Goal: Task Accomplishment & Management: Complete application form

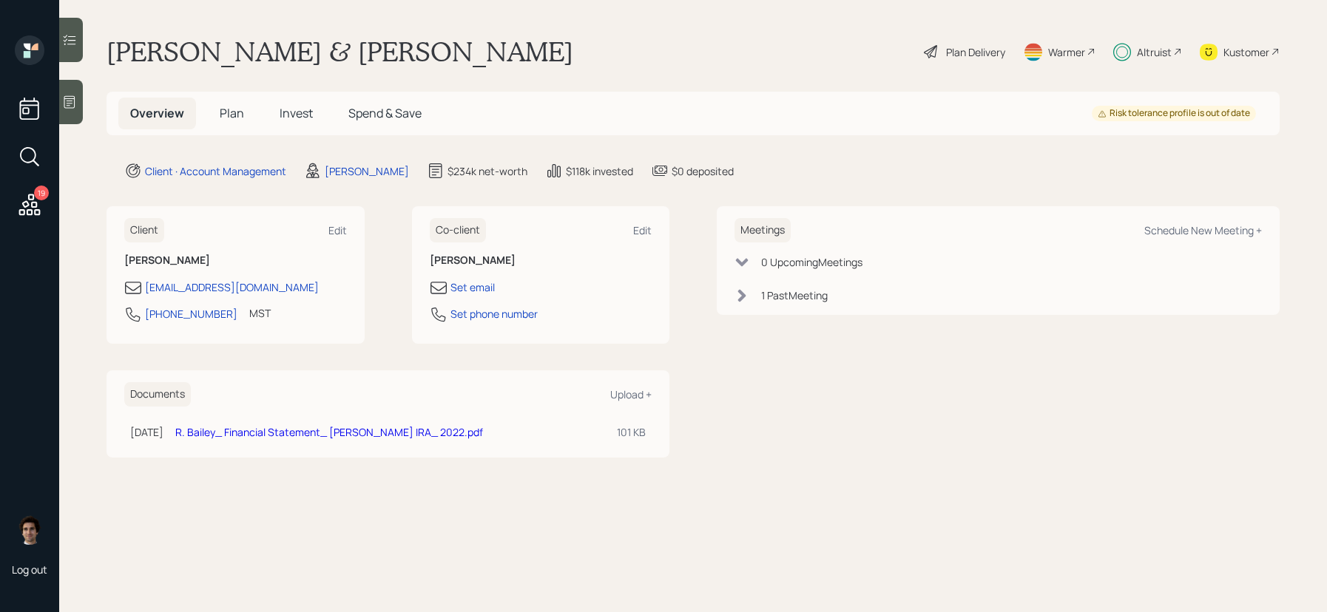
click at [962, 58] on div "Plan Delivery" at bounding box center [975, 52] width 59 height 16
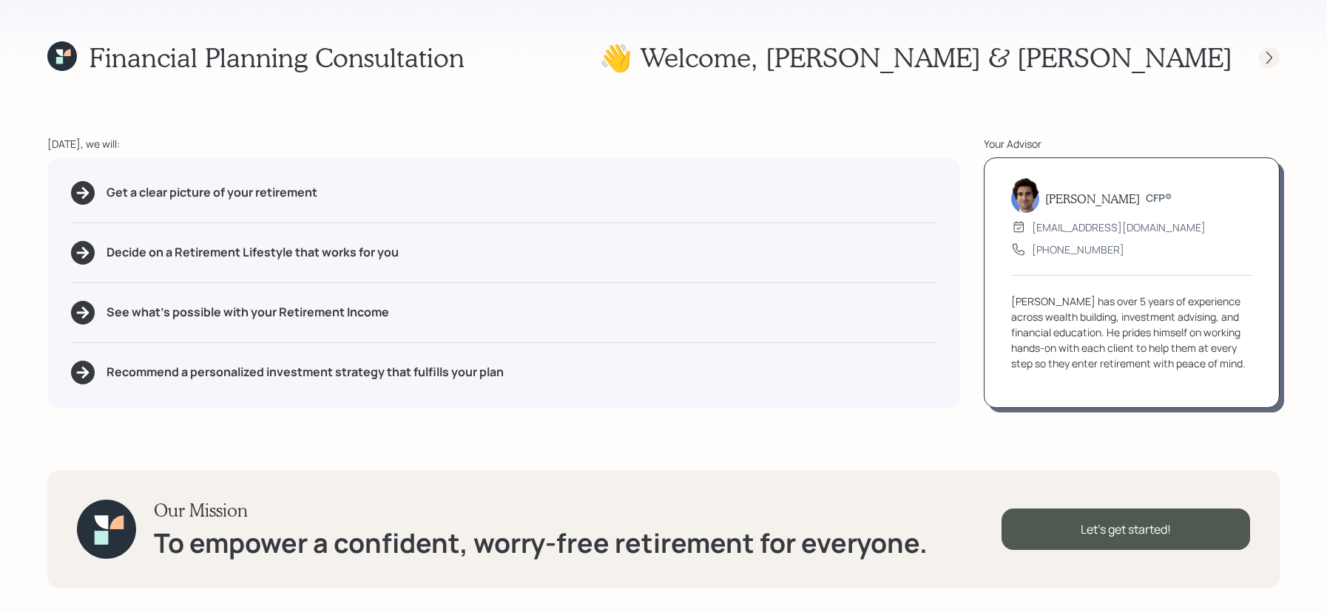
click at [1271, 52] on icon at bounding box center [1269, 57] width 15 height 15
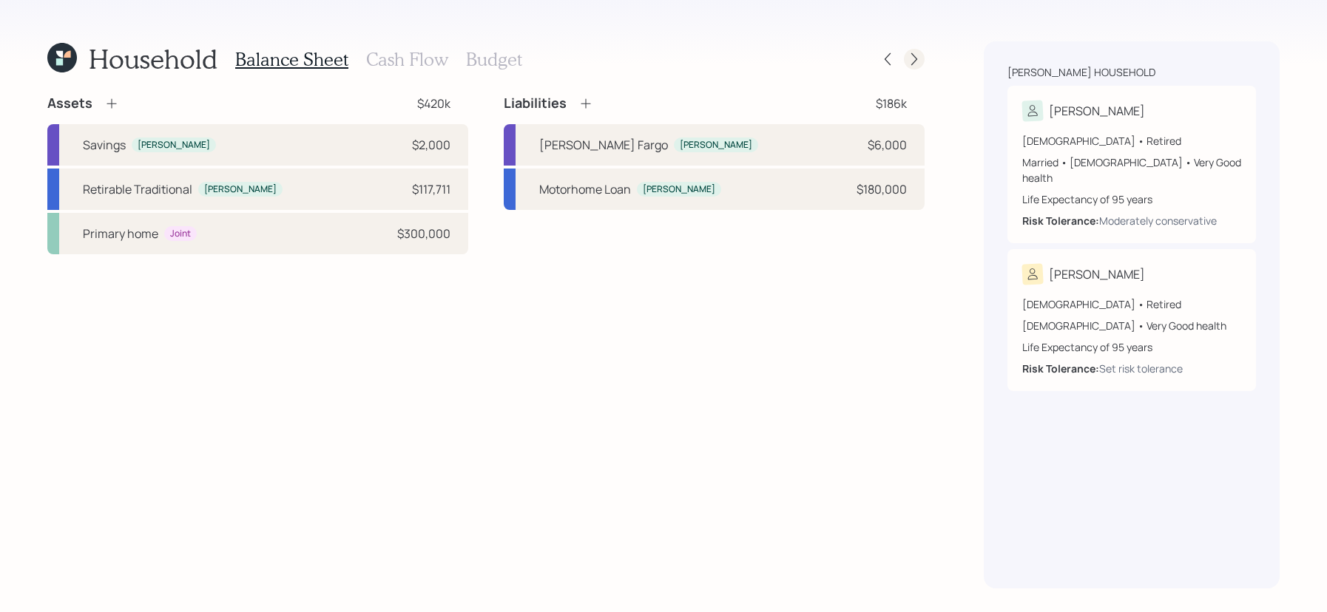
click at [922, 63] on div at bounding box center [914, 59] width 21 height 21
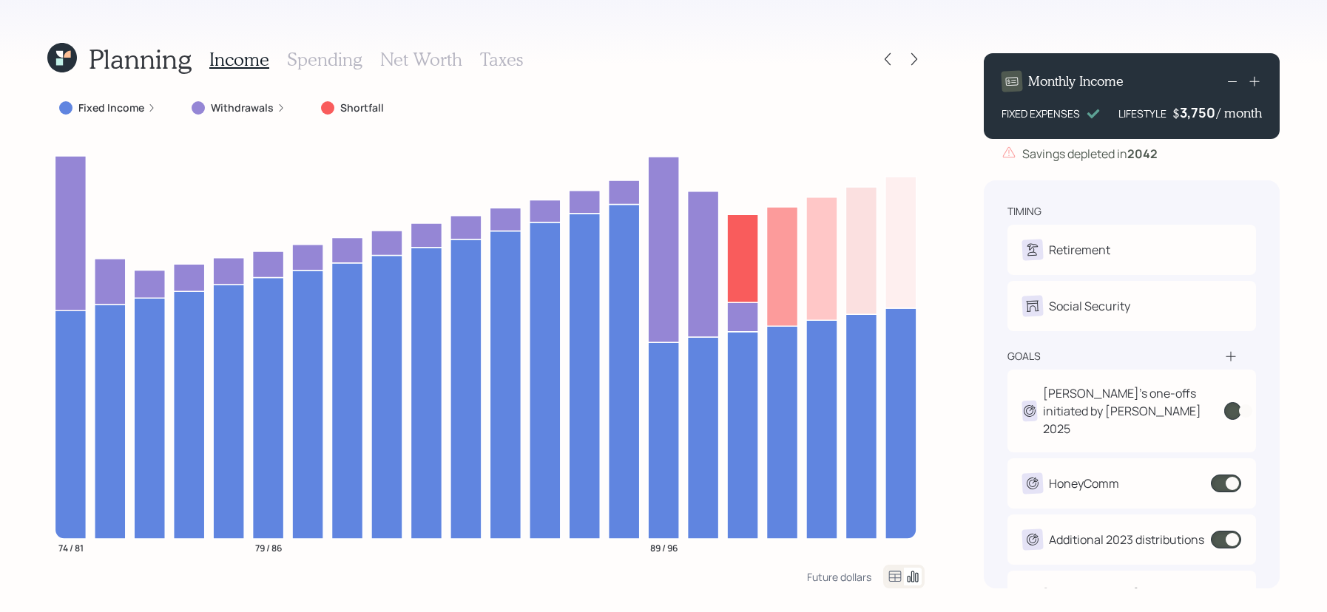
click at [142, 106] on label "Fixed Income" at bounding box center [111, 108] width 66 height 15
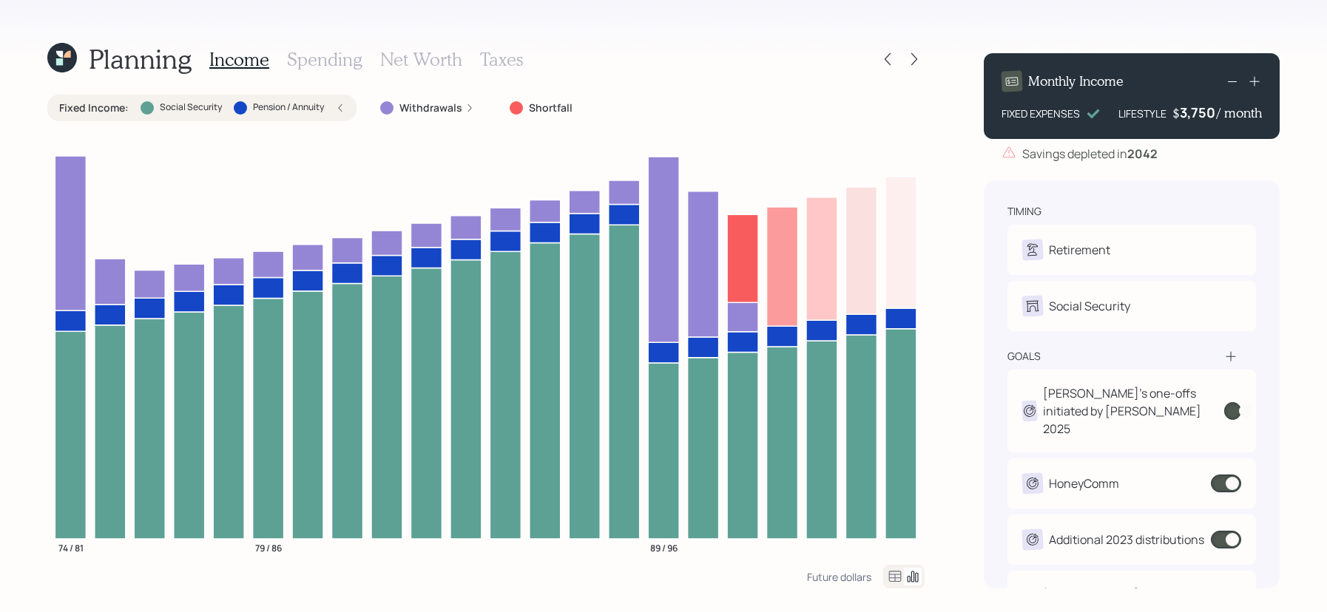
click at [239, 106] on div at bounding box center [240, 107] width 13 height 13
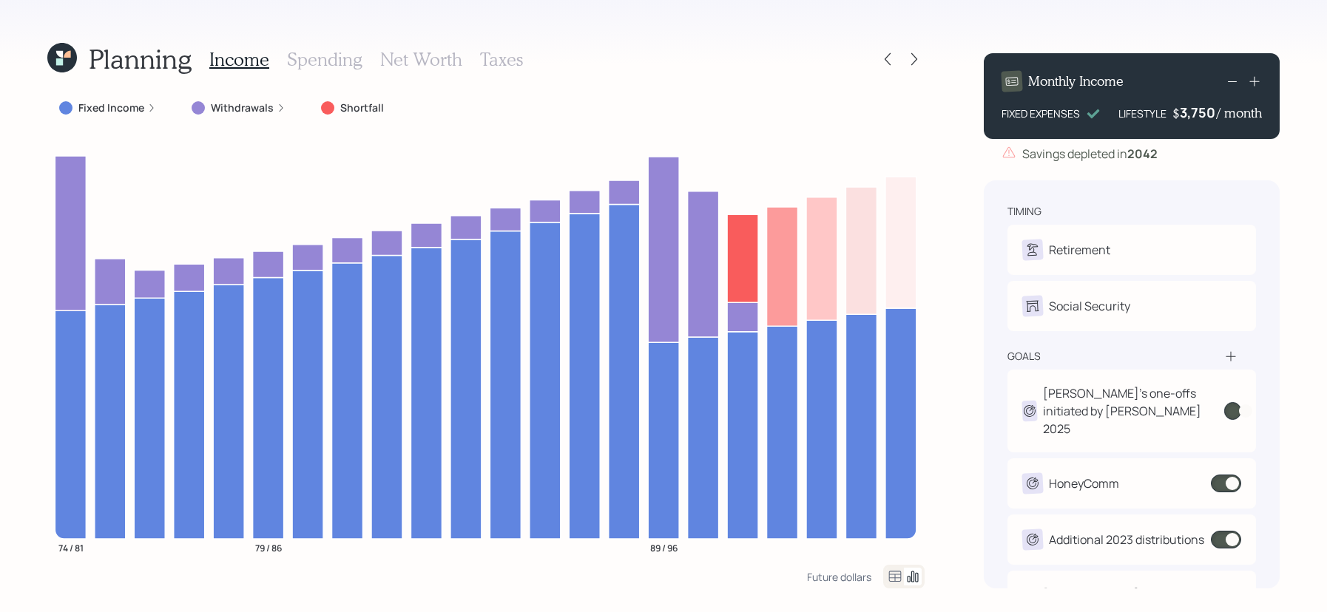
click at [239, 106] on label "Withdrawals" at bounding box center [242, 108] width 63 height 15
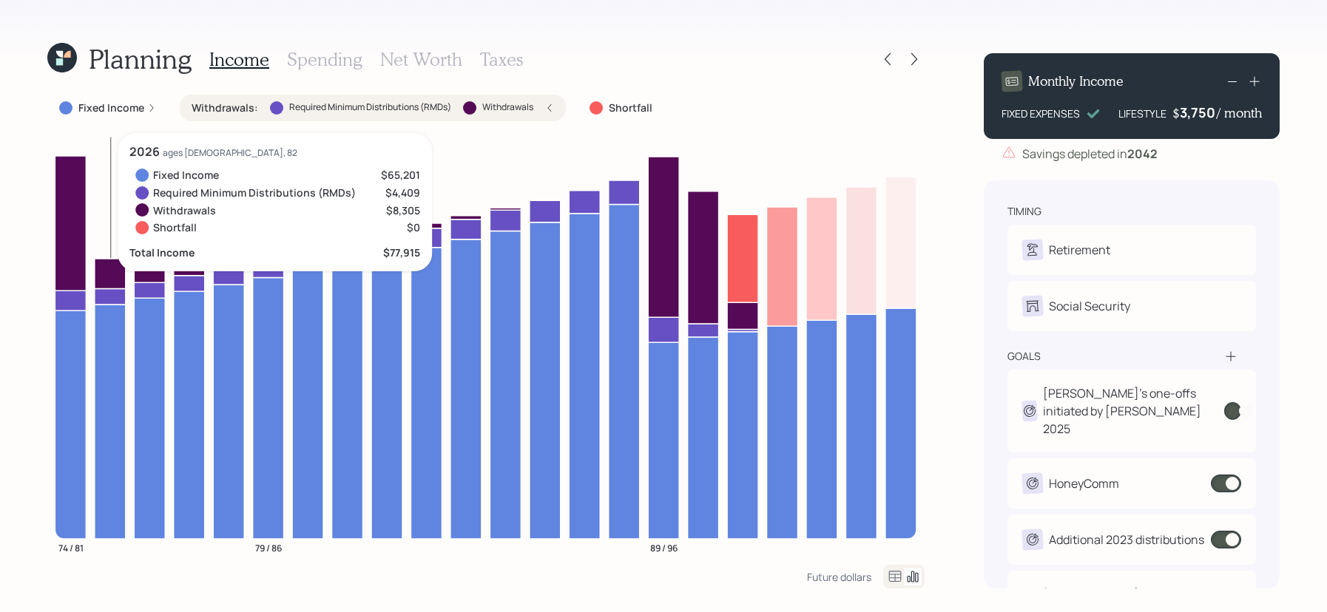
click at [119, 293] on icon at bounding box center [110, 296] width 31 height 16
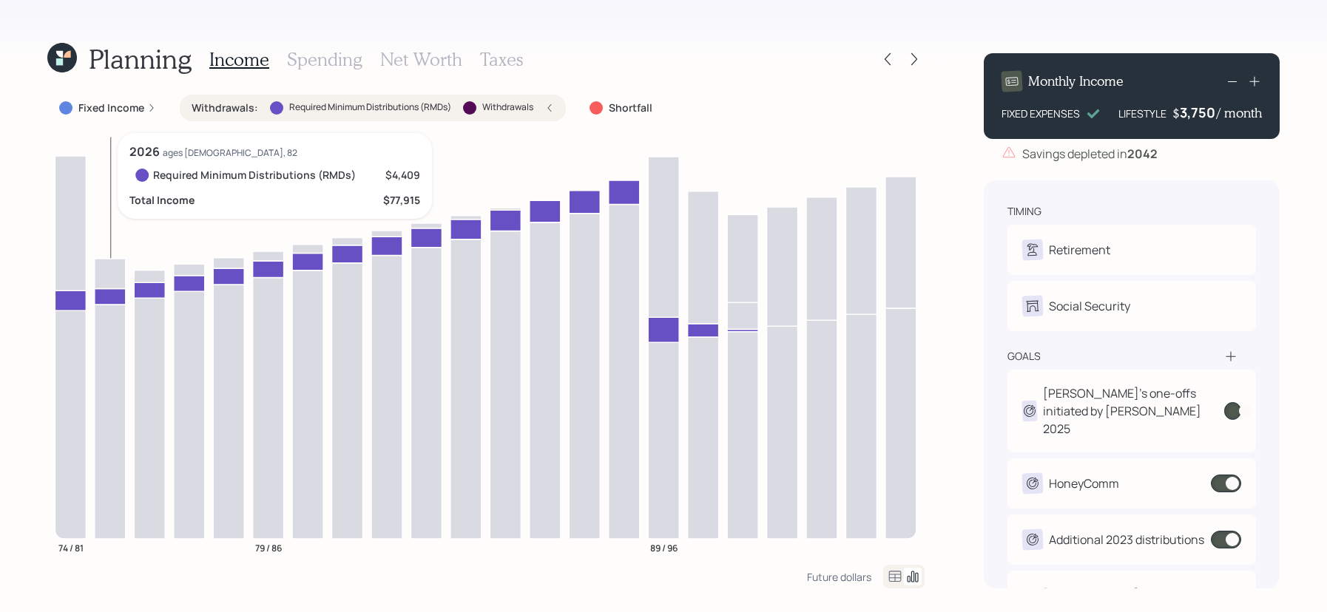
click at [118, 293] on icon at bounding box center [110, 296] width 31 height 16
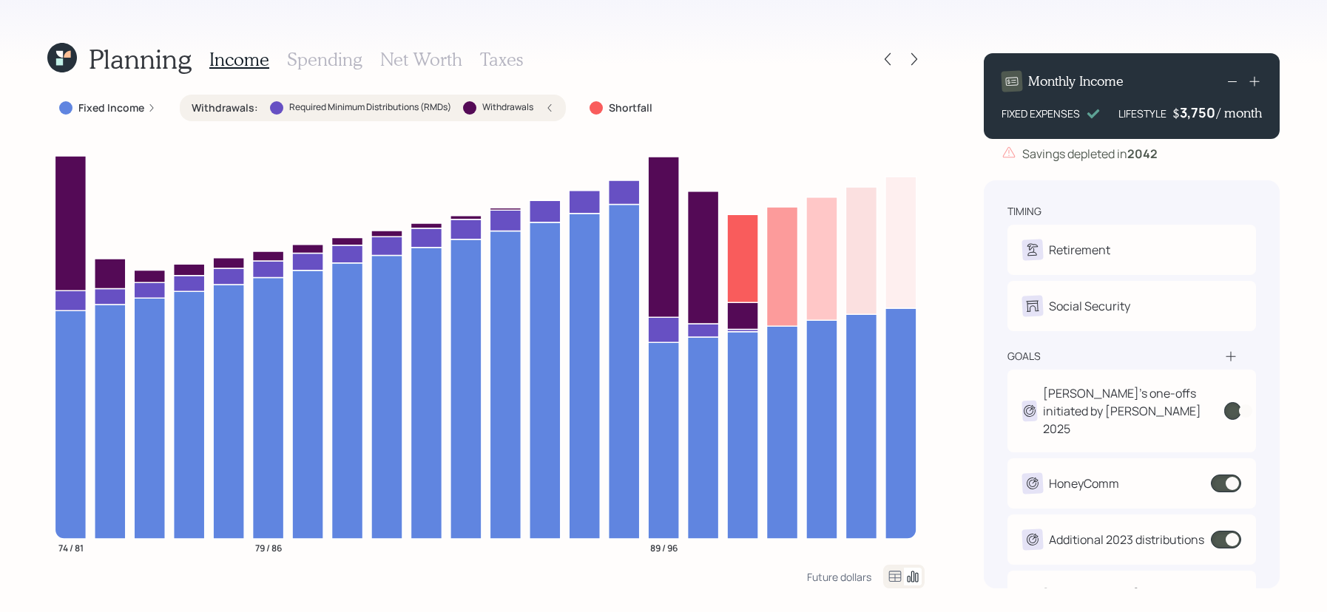
click at [529, 103] on label "Withdrawals" at bounding box center [507, 107] width 51 height 13
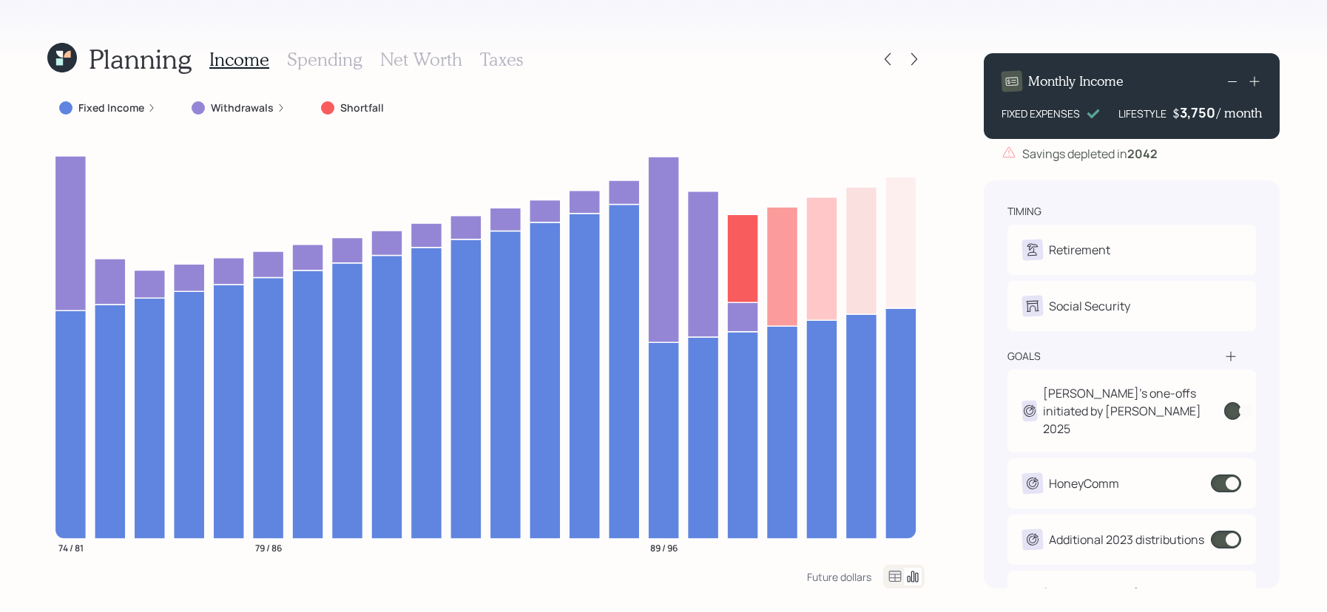
click at [78, 66] on div "Planning" at bounding box center [119, 59] width 144 height 32
click at [72, 66] on icon at bounding box center [62, 58] width 30 height 30
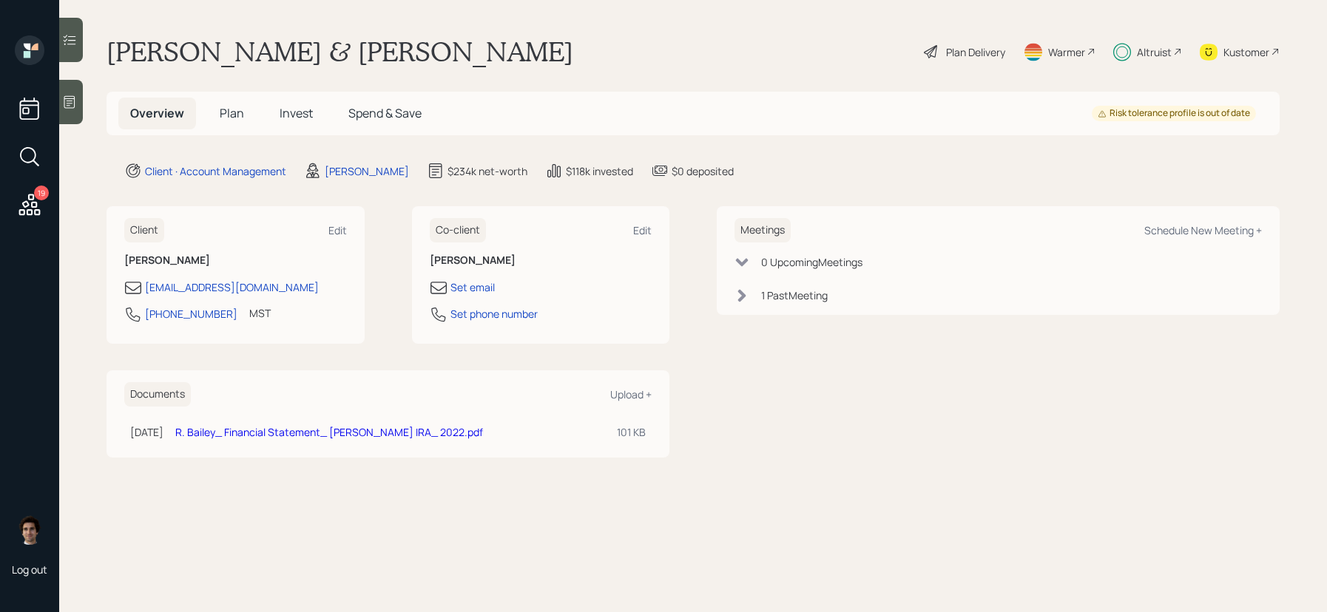
click at [314, 104] on h5 "Invest" at bounding box center [296, 114] width 57 height 32
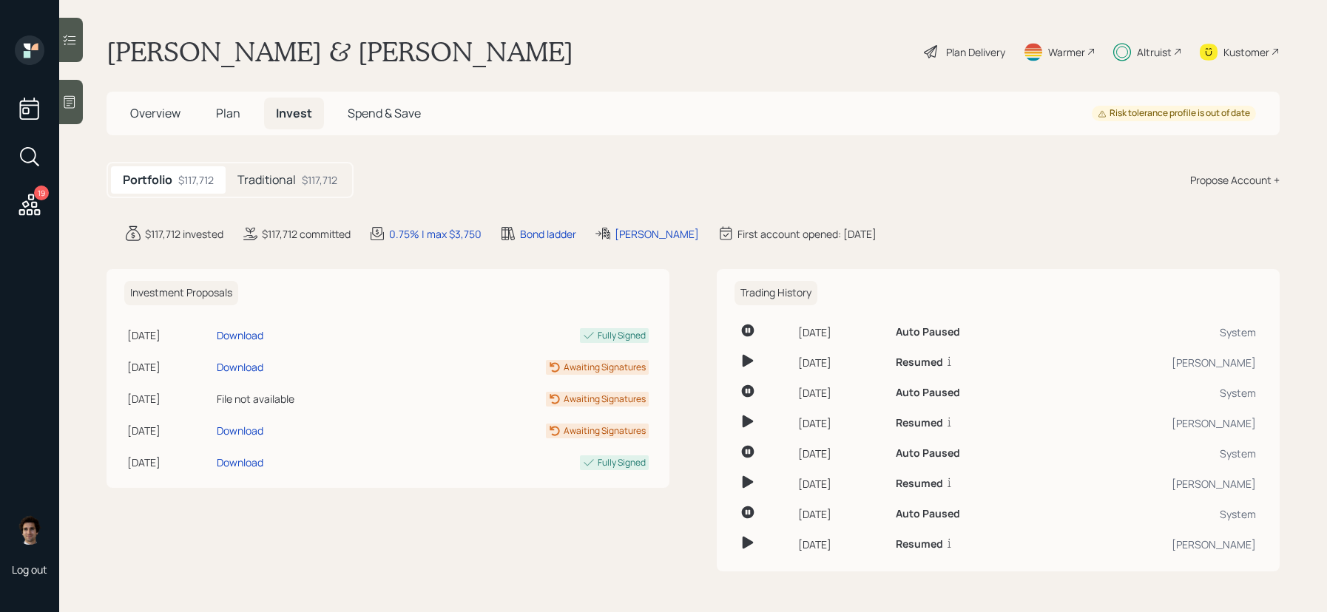
click at [312, 113] on h5 "Invest" at bounding box center [294, 114] width 60 height 32
click at [321, 178] on div "$117,712" at bounding box center [320, 180] width 36 height 16
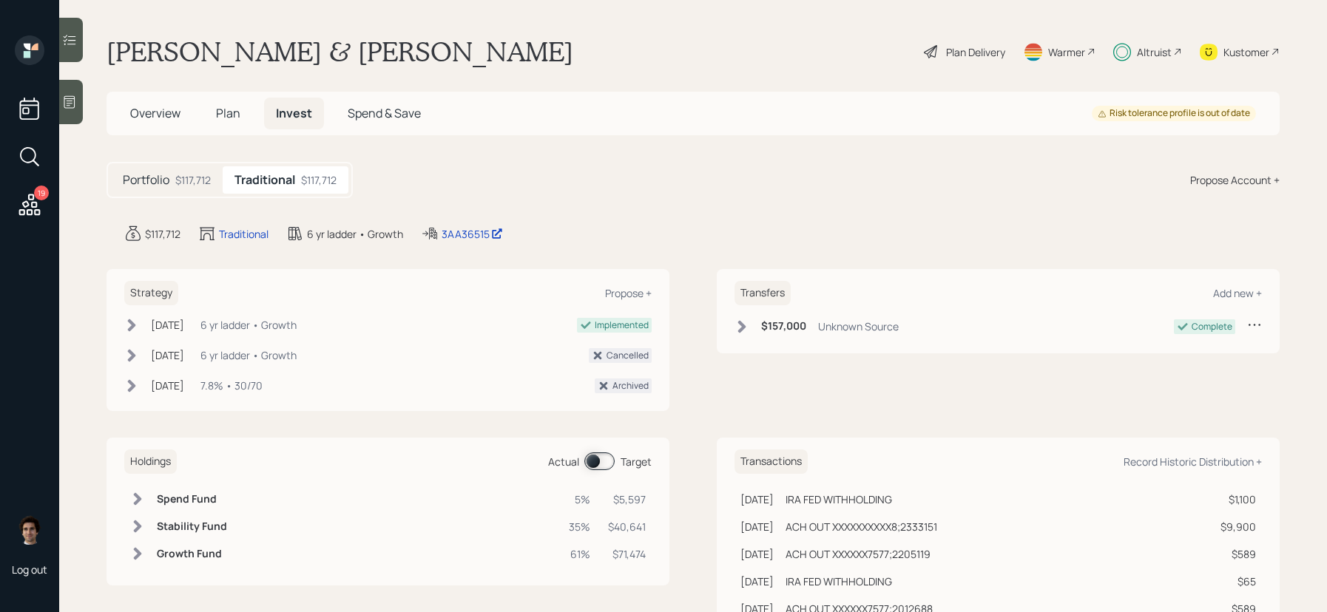
click at [574, 464] on div "Actual" at bounding box center [563, 462] width 31 height 16
click at [604, 464] on span at bounding box center [599, 462] width 30 height 18
click at [606, 464] on span at bounding box center [599, 462] width 30 height 18
click at [1141, 44] on div "Altruist" at bounding box center [1154, 52] width 35 height 16
click at [223, 114] on span "Plan" at bounding box center [228, 113] width 24 height 16
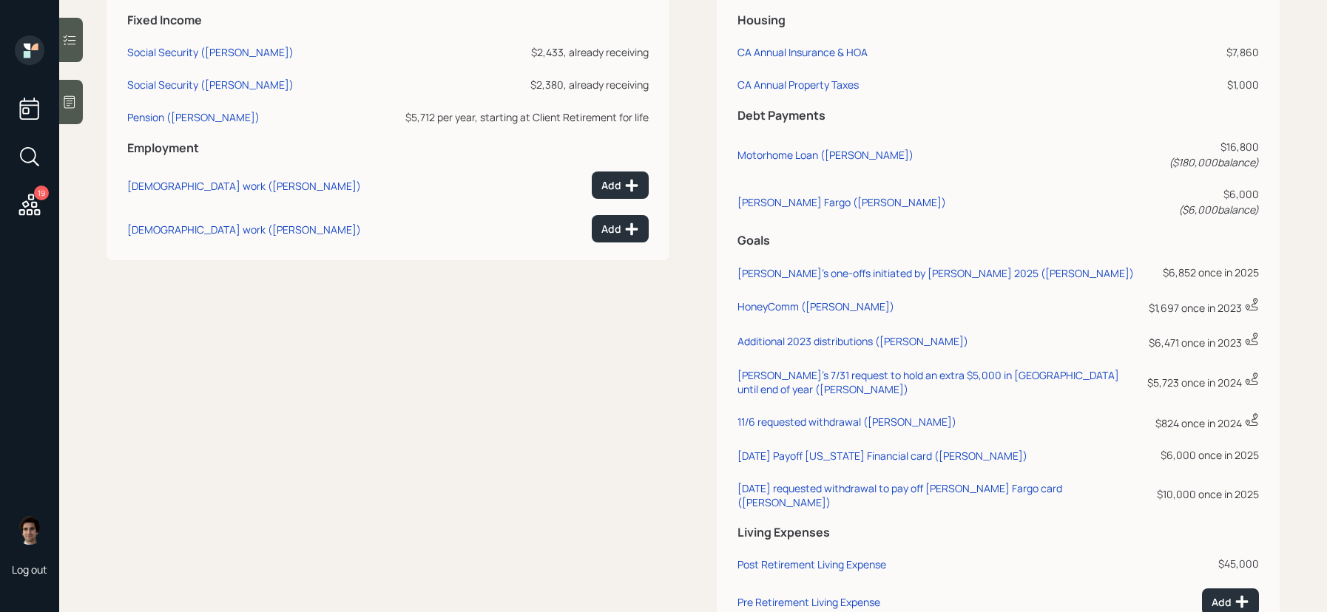
scroll to position [698, 0]
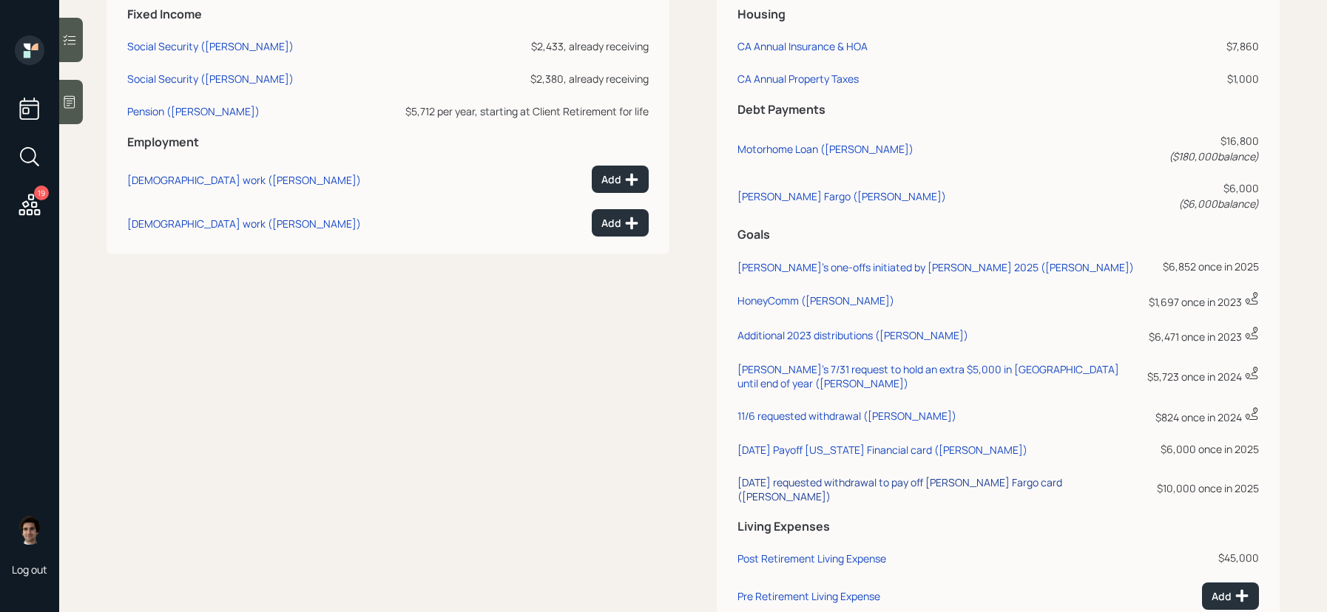
click at [987, 476] on div "08/26/2025 requested withdrawal to pay off Wells Fargo card (Robert)" at bounding box center [936, 490] width 399 height 28
select select "0"
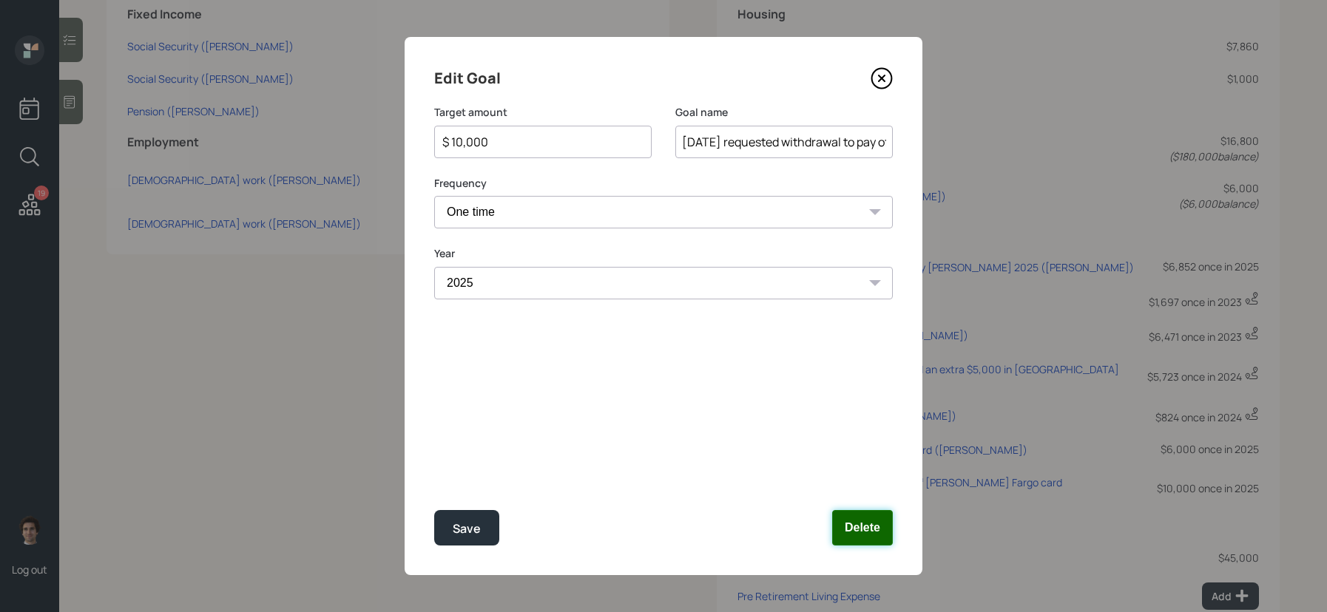
click at [873, 530] on button "Delete" at bounding box center [862, 528] width 61 height 36
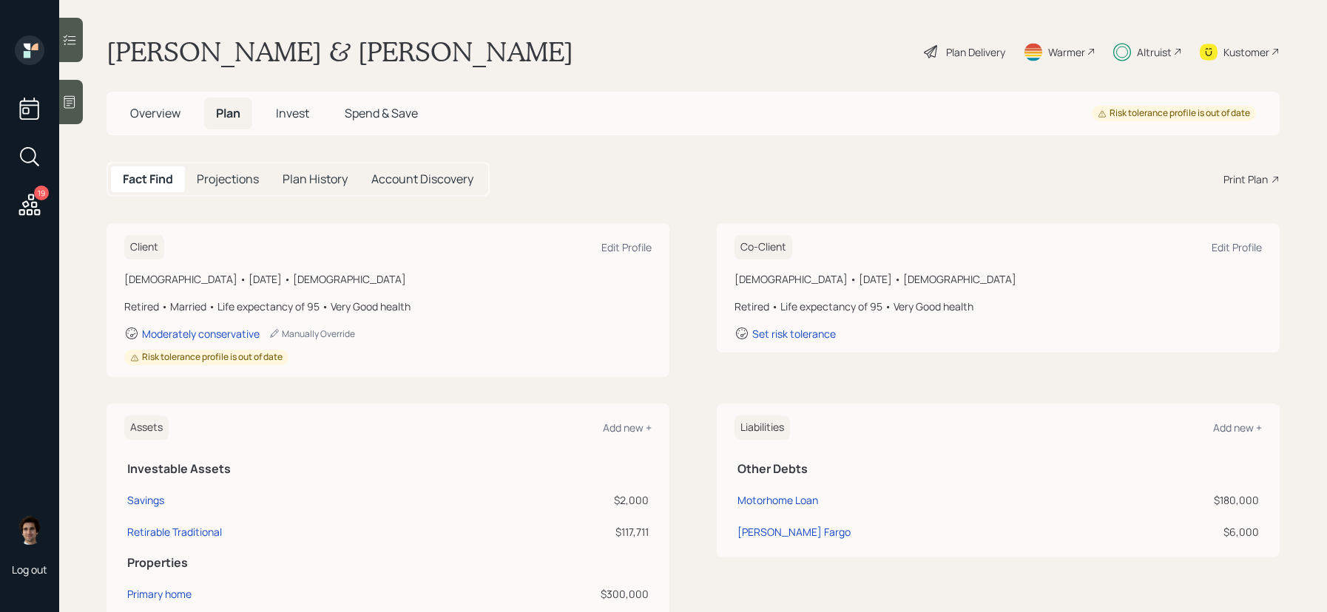
click at [324, 124] on div "Overview Plan Invest Spend & Save" at bounding box center [273, 114] width 311 height 32
click at [302, 124] on h5 "Invest" at bounding box center [292, 114] width 57 height 32
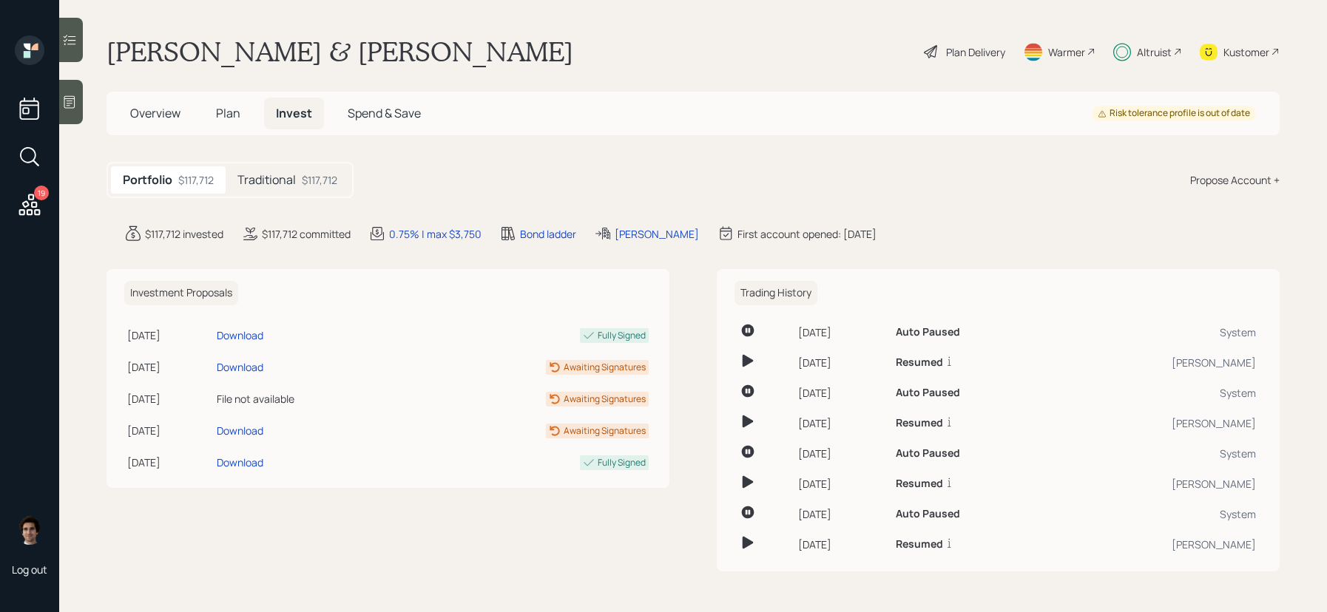
click at [301, 178] on div "Traditional $117,712" at bounding box center [288, 179] width 124 height 27
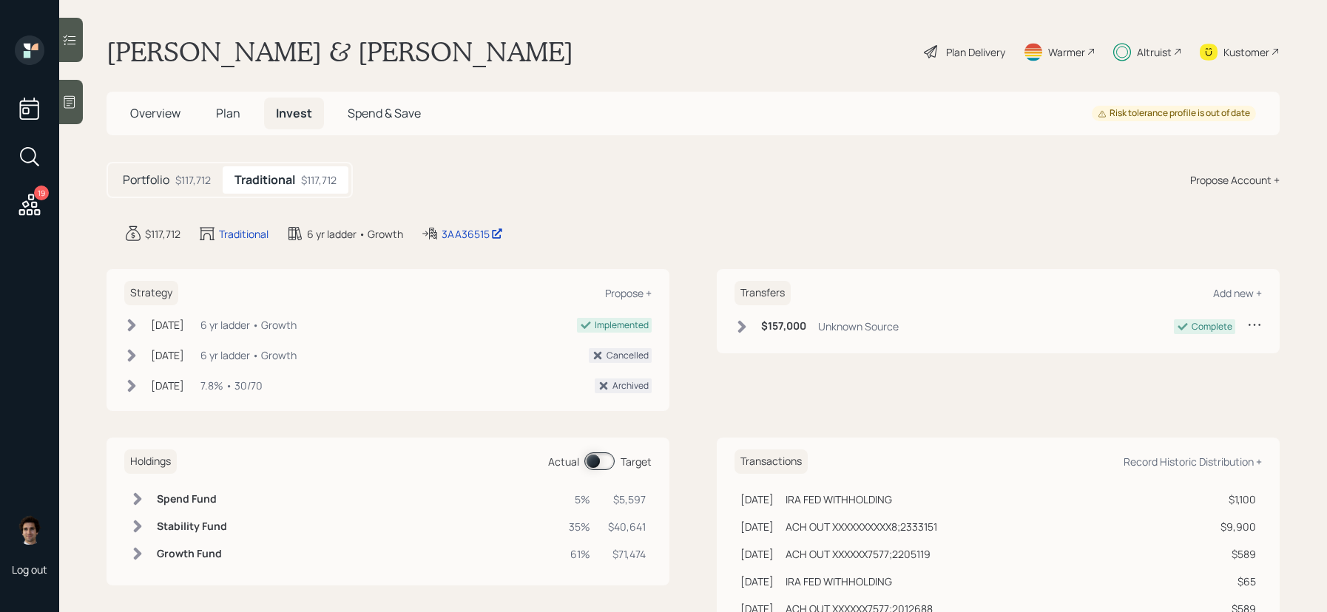
click at [601, 463] on span at bounding box center [599, 462] width 30 height 18
click at [610, 464] on span at bounding box center [599, 462] width 30 height 18
click at [238, 99] on h5 "Plan" at bounding box center [228, 114] width 48 height 32
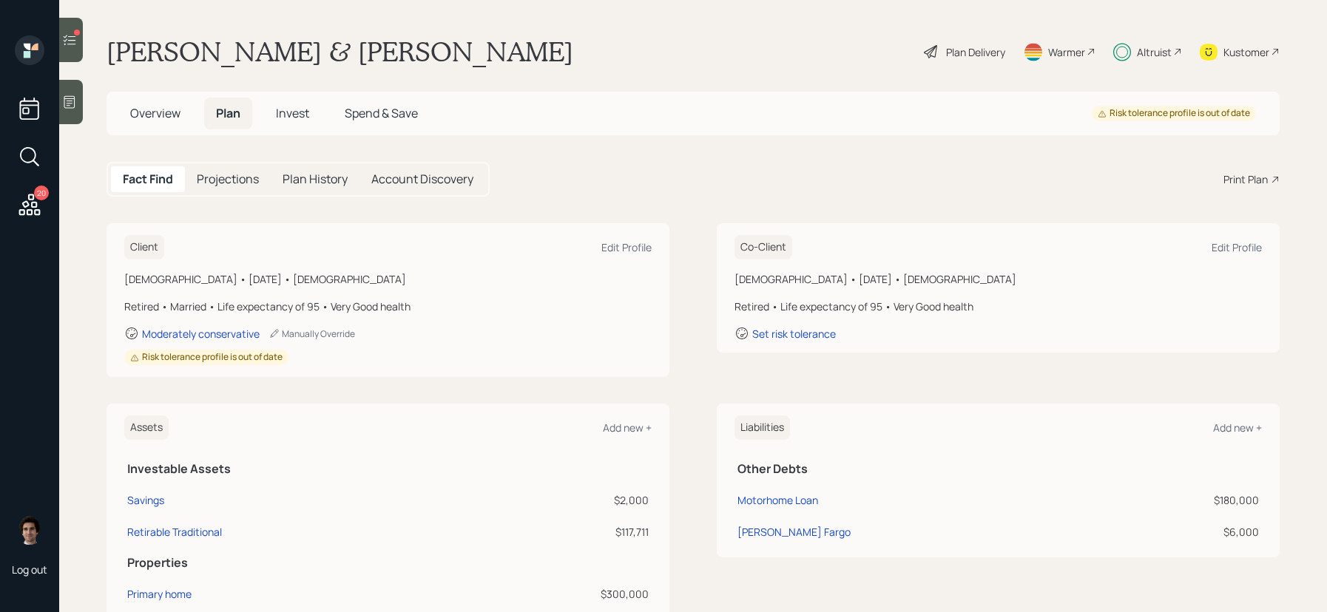
click at [238, 109] on span "Plan" at bounding box center [228, 113] width 24 height 16
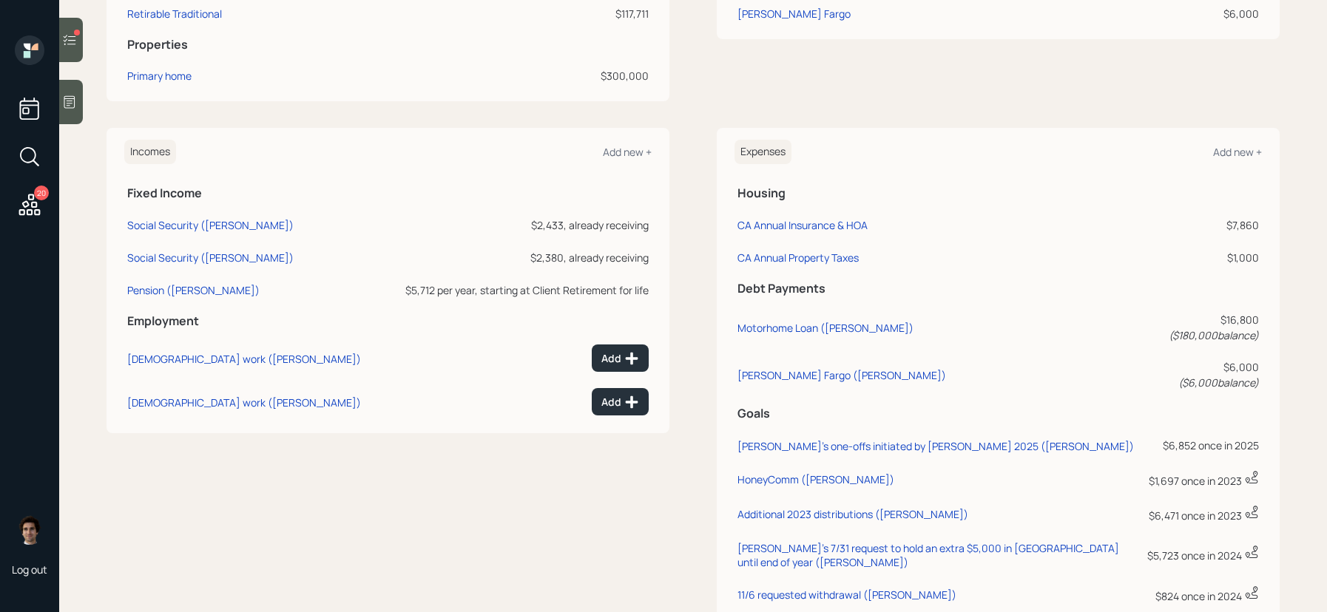
scroll to position [524, 0]
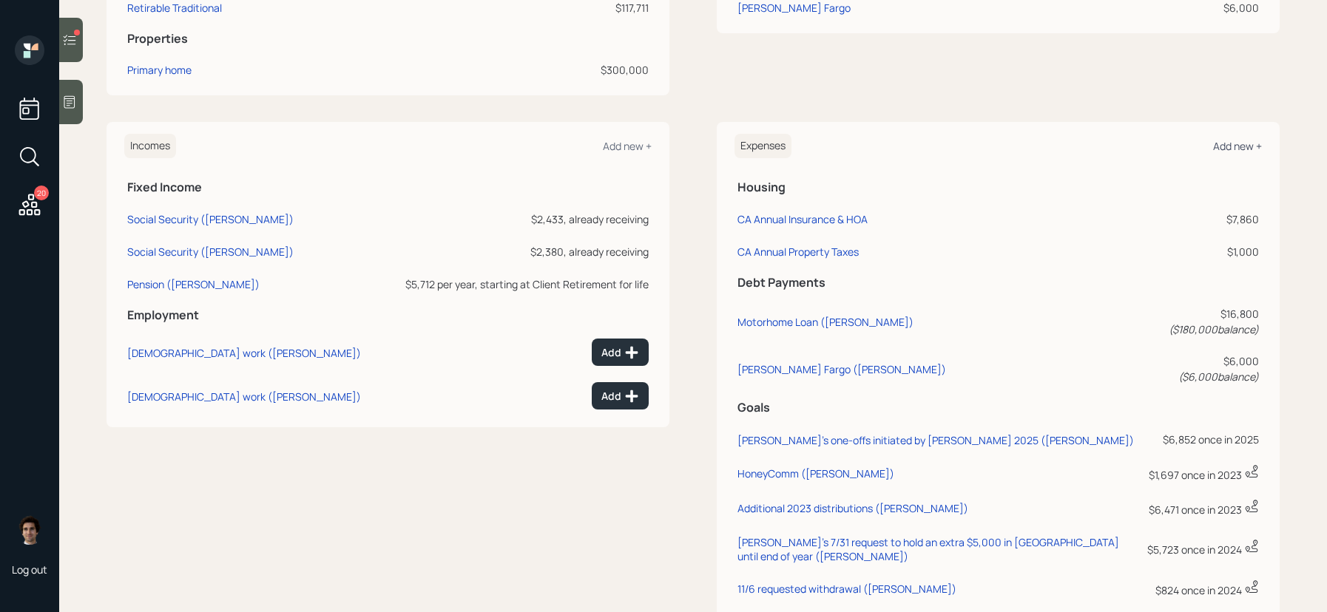
click at [1232, 148] on div "Add new +" at bounding box center [1237, 146] width 49 height 14
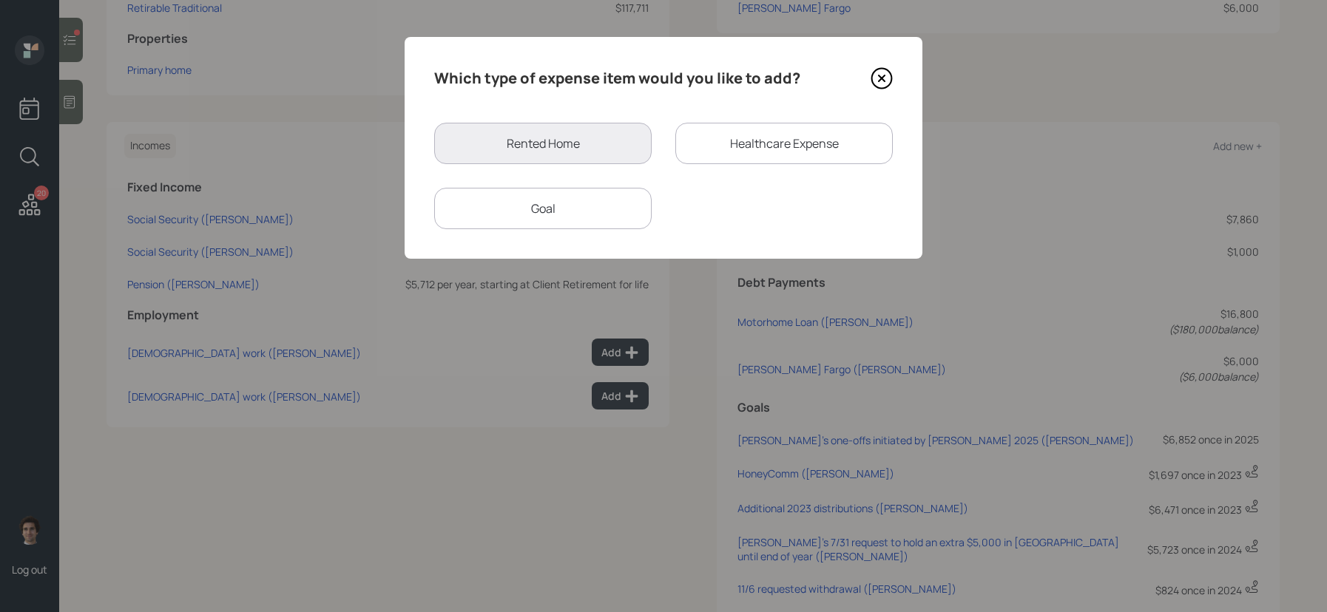
click at [543, 217] on div "Goal" at bounding box center [542, 208] width 217 height 41
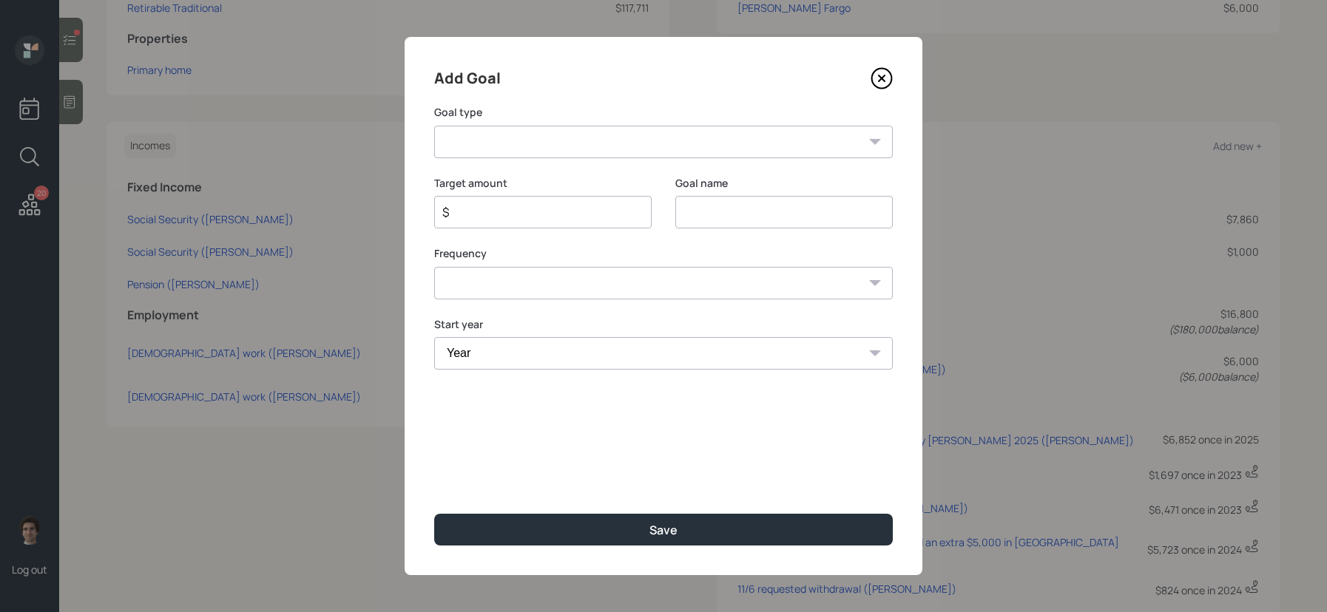
click at [742, 213] on input at bounding box center [783, 212] width 217 height 33
type input "100"
click at [625, 207] on input "$" at bounding box center [537, 212] width 192 height 18
drag, startPoint x: 763, startPoint y: 226, endPoint x: 627, endPoint y: 212, distance: 136.1
click at [627, 212] on div "Target amount $ 10,000 Goal name 100" at bounding box center [663, 211] width 459 height 71
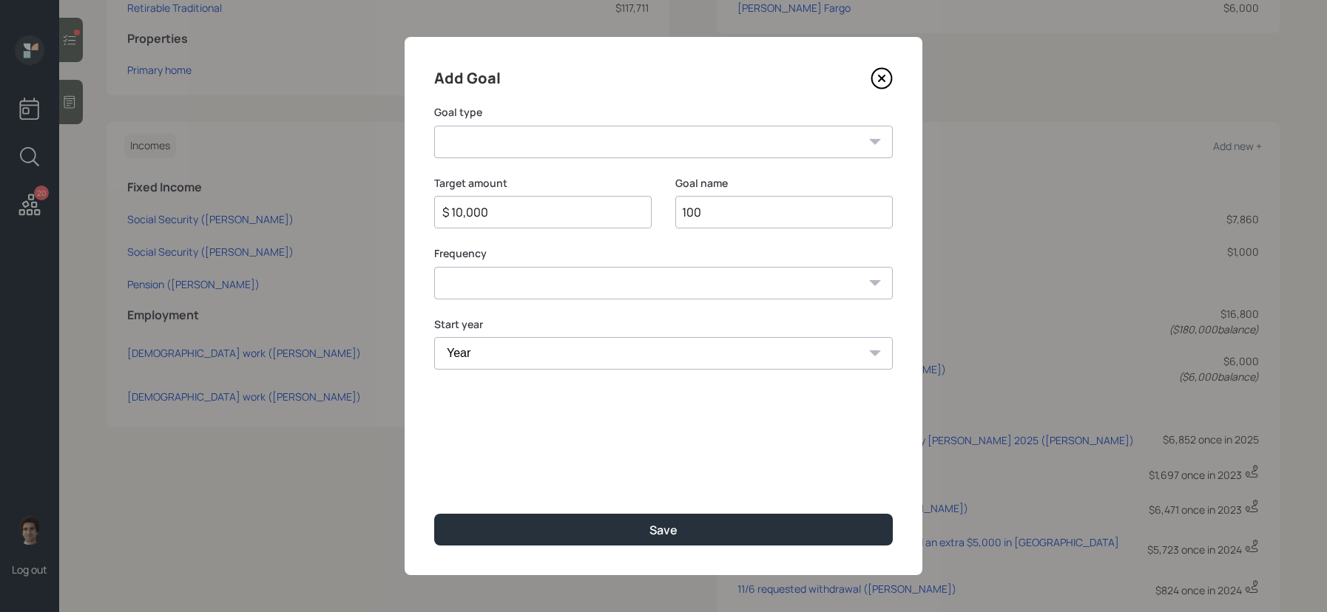
drag, startPoint x: 546, startPoint y: 211, endPoint x: 385, endPoint y: 208, distance: 161.3
click at [385, 208] on div "Add Goal Goal type Create an emergency fund Donate to charity Purchase a home M…" at bounding box center [663, 306] width 1327 height 612
type input "$ 9,000"
click at [692, 208] on input "100" at bounding box center [783, 212] width 217 height 33
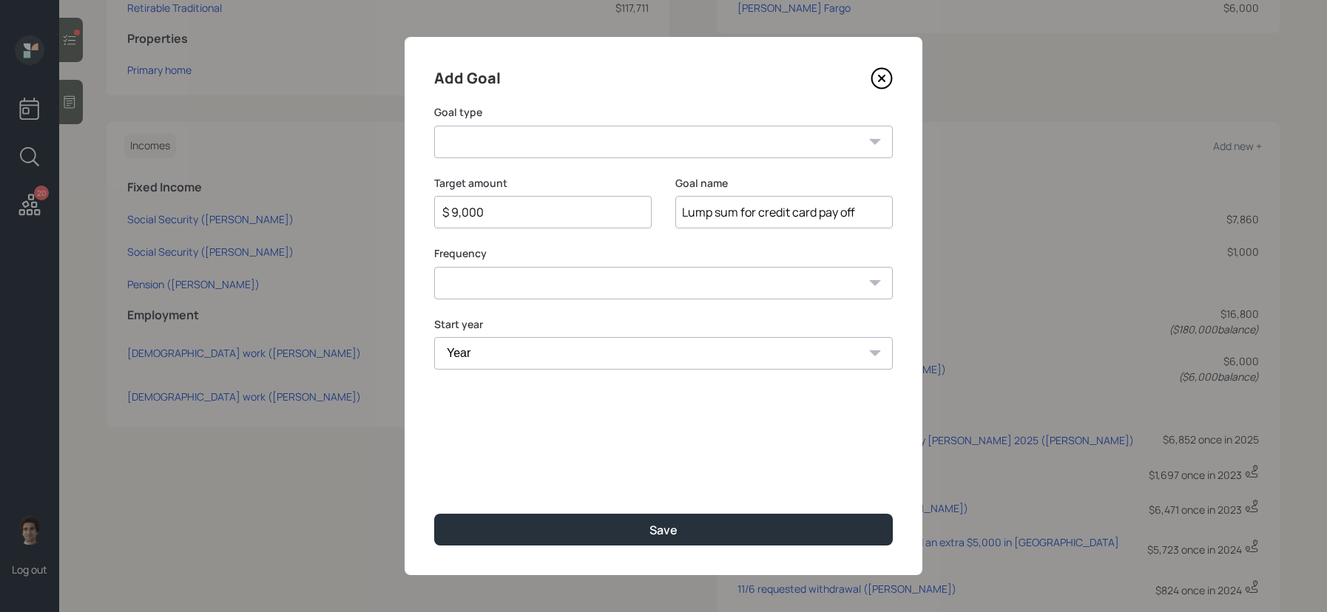
type input "Lump sum for credit card pay off"
click at [597, 154] on select "Create an emergency fund Donate to charity Purchase a home Make a purchase Supp…" at bounding box center [663, 142] width 459 height 33
select select "other"
click at [434, 126] on select "Create an emergency fund Donate to charity Purchase a home Make a purchase Supp…" at bounding box center [663, 142] width 459 height 33
click at [547, 353] on select "Year [DATE] 2026 2027 2028 2029 2030 2031 2032 2033 2034 2035 2036 2037 2038 20…" at bounding box center [663, 353] width 459 height 33
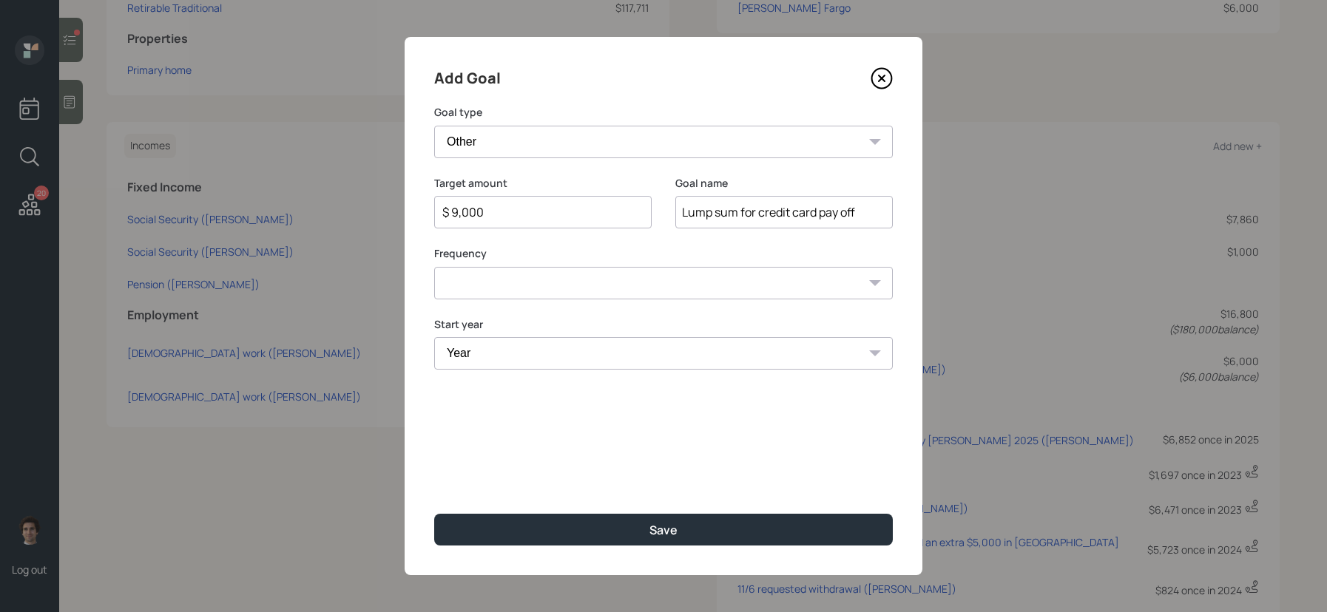
select select "2025"
click at [434, 337] on select "Year [DATE] 2026 2027 2028 2029 2030 2031 2032 2033 2034 2035 2036 2037 2038 20…" at bounding box center [663, 353] width 459 height 33
click at [516, 280] on select "One time Every 1 year Every 2 years Every 3 years Every 4 years Every 5 years E…" at bounding box center [663, 283] width 459 height 33
select select "0"
click at [434, 267] on select "One time Every 1 year Every 2 years Every 3 years Every 4 years Every 5 years E…" at bounding box center [663, 283] width 459 height 33
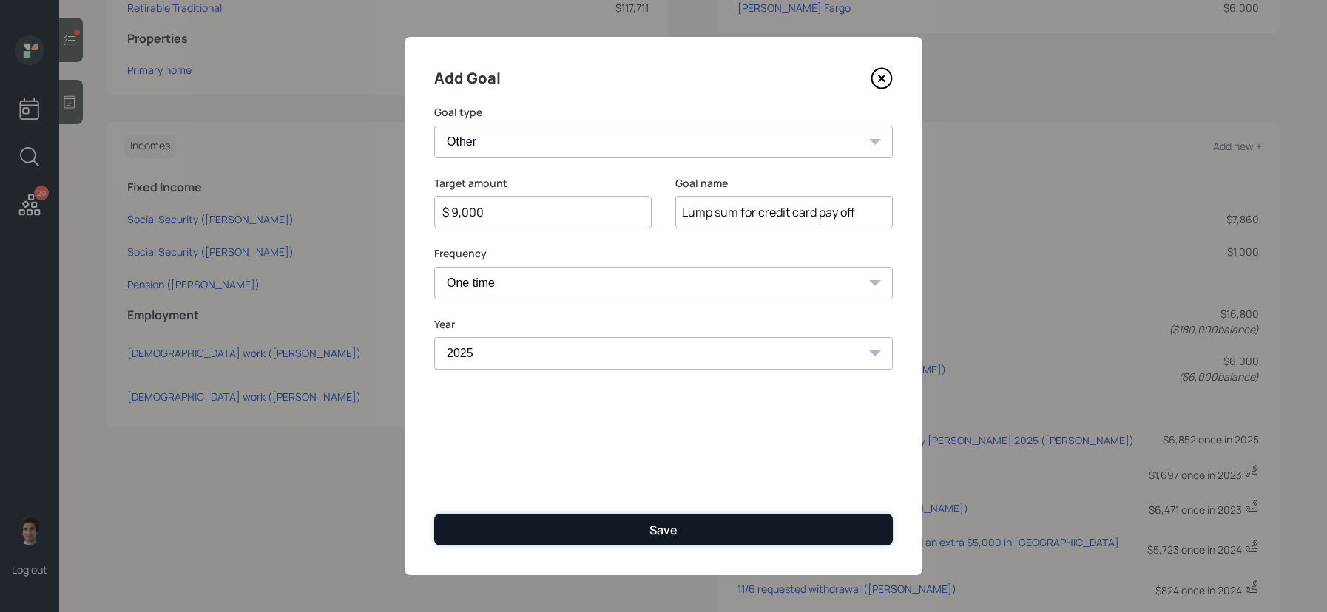
click at [676, 538] on div "Save" at bounding box center [663, 530] width 28 height 16
type input "$"
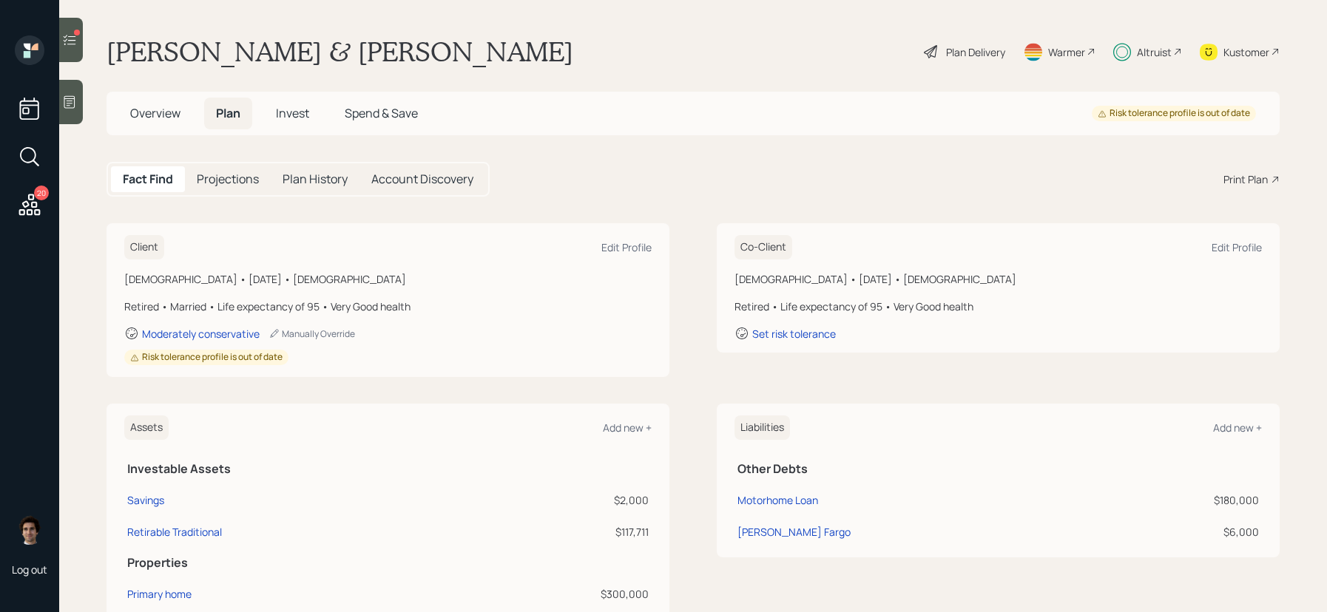
click at [303, 124] on h5 "Invest" at bounding box center [292, 114] width 57 height 32
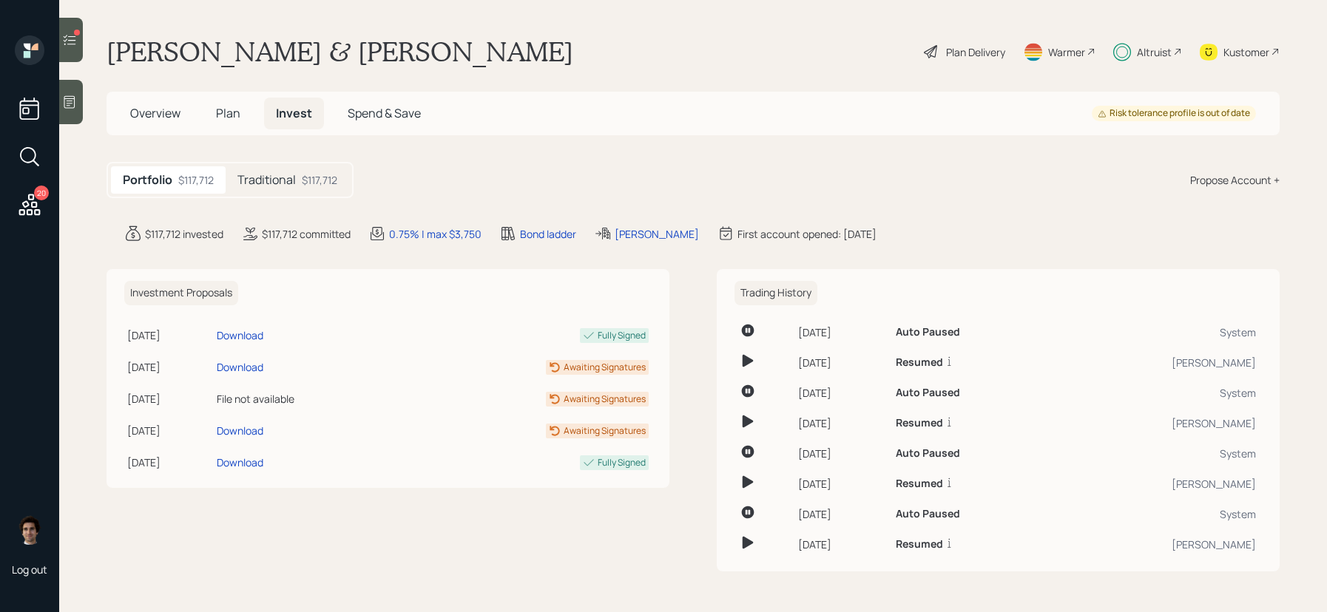
click at [283, 185] on h5 "Traditional" at bounding box center [266, 180] width 58 height 14
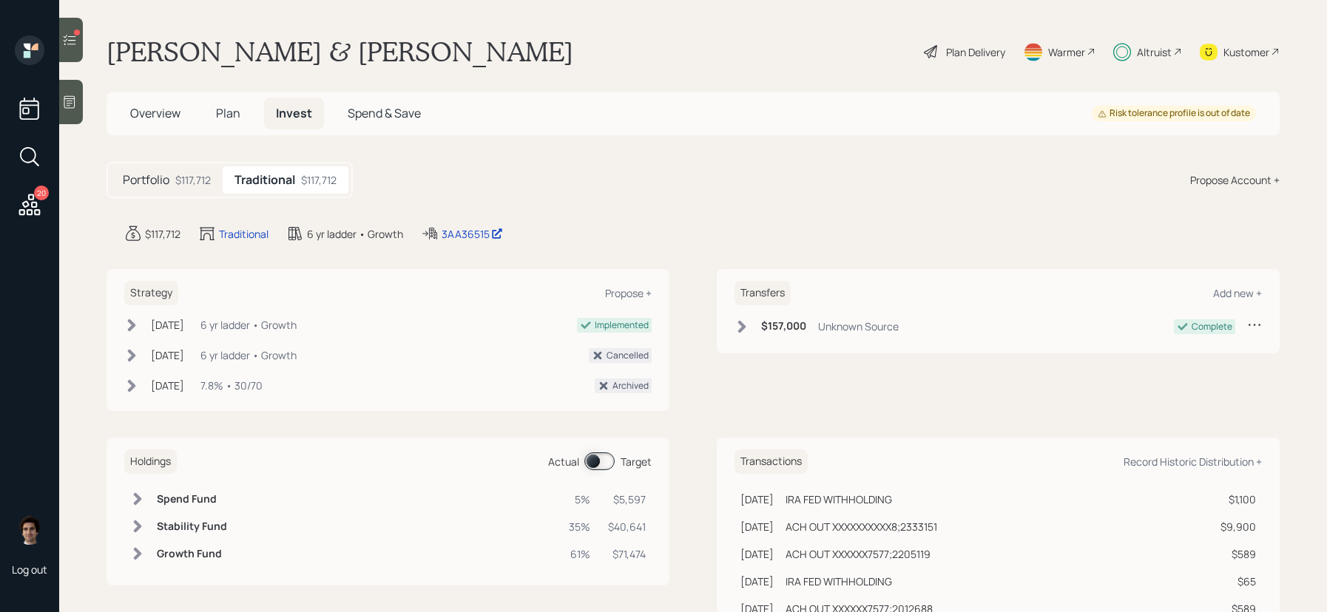
click at [607, 459] on span at bounding box center [599, 462] width 30 height 18
click at [232, 107] on span "Plan" at bounding box center [228, 113] width 24 height 16
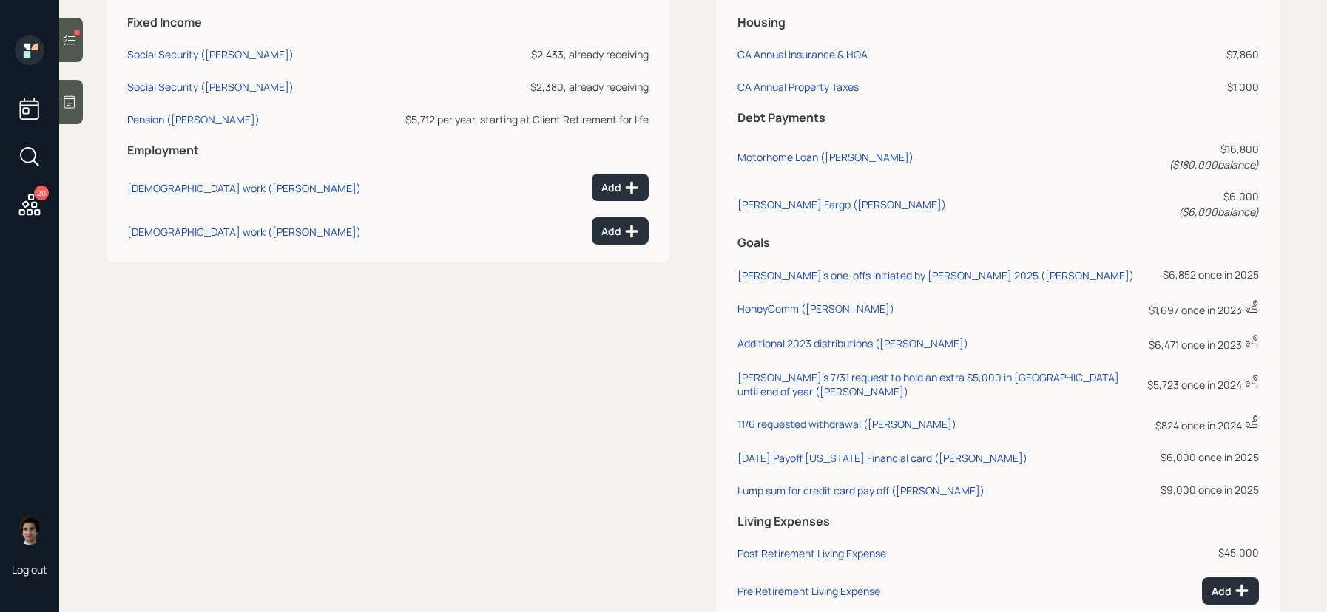
scroll to position [812, 0]
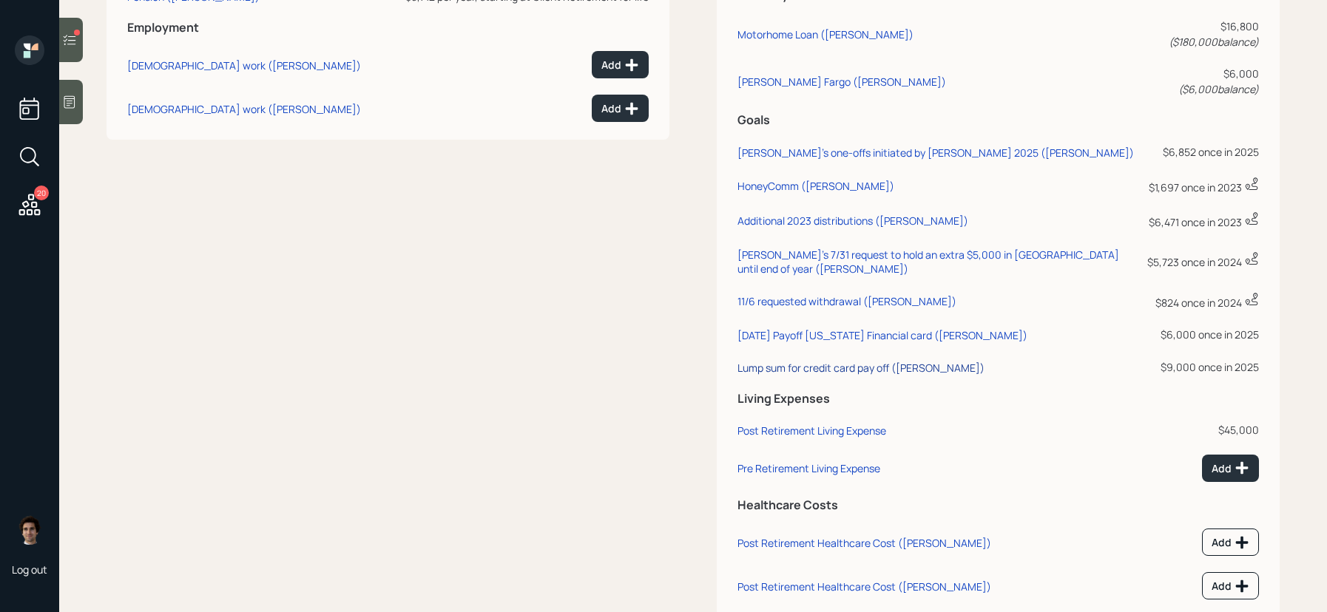
click at [885, 361] on div "Lump sum for credit card pay off ([PERSON_NAME])" at bounding box center [860, 368] width 247 height 14
select select "0"
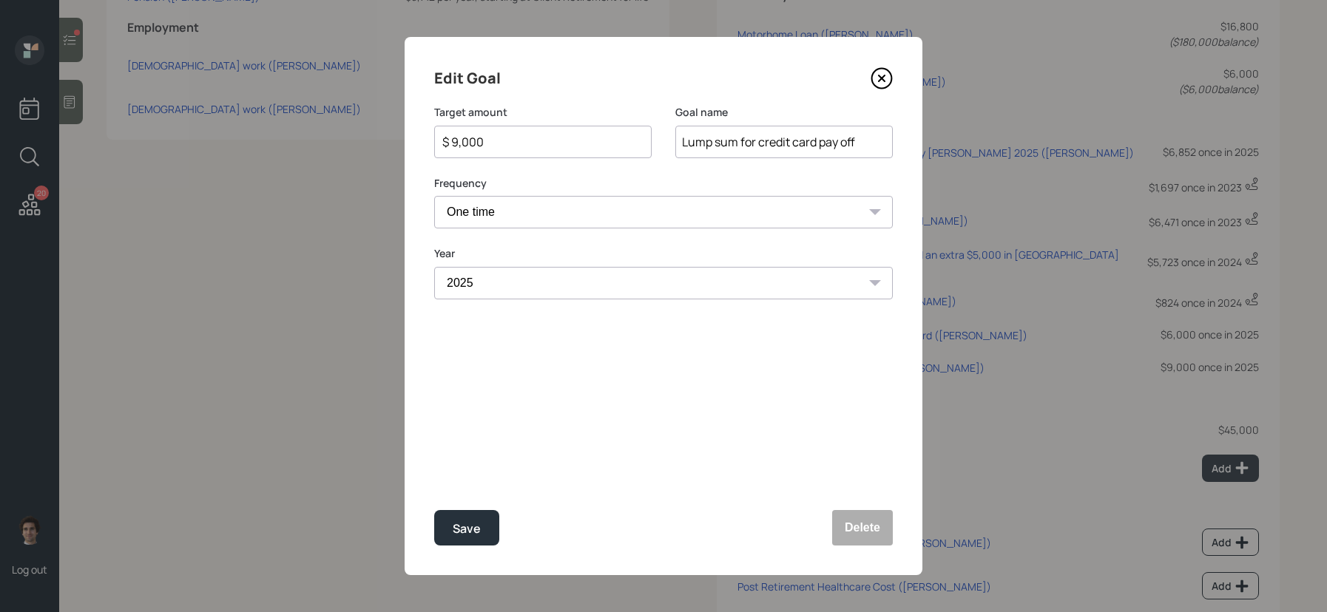
drag, startPoint x: 501, startPoint y: 142, endPoint x: 266, endPoint y: 127, distance: 234.9
click at [266, 127] on div "Edit Goal Target amount $ 9,000 Goal name Lump sum for credit card pay off Freq…" at bounding box center [663, 306] width 1327 height 612
click at [434, 510] on button "Save" at bounding box center [466, 528] width 65 height 36
type input "$ 9,000"
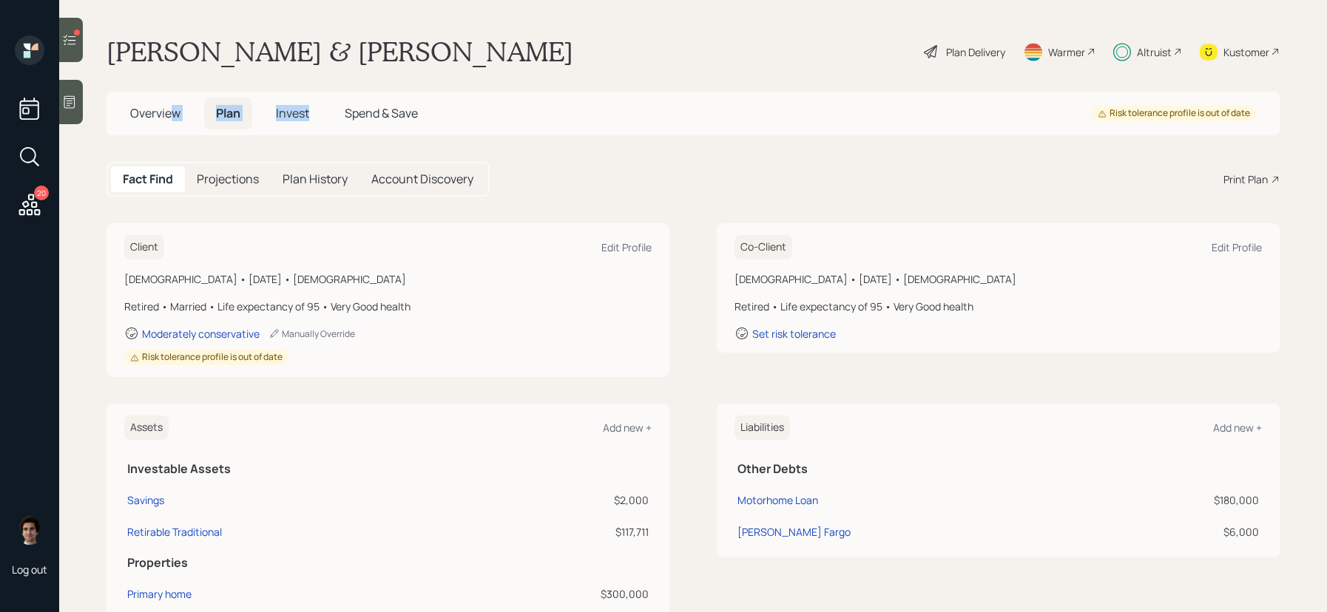
drag, startPoint x: 174, startPoint y: 109, endPoint x: 329, endPoint y: 101, distance: 155.6
click at [329, 101] on div "Overview Plan Invest Spend & Save" at bounding box center [273, 114] width 311 height 32
click at [328, 101] on div "Overview Plan Invest Spend & Save" at bounding box center [273, 114] width 311 height 32
click at [315, 111] on h5 "Invest" at bounding box center [292, 114] width 57 height 32
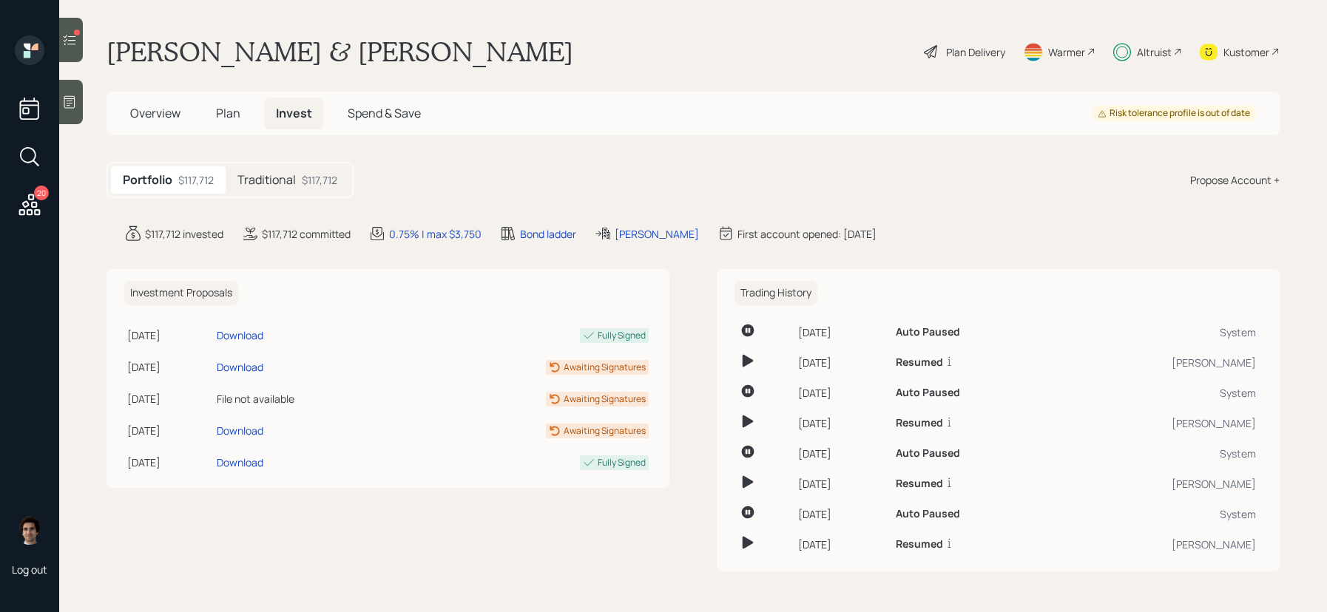
click at [296, 175] on h5 "Traditional" at bounding box center [266, 180] width 58 height 14
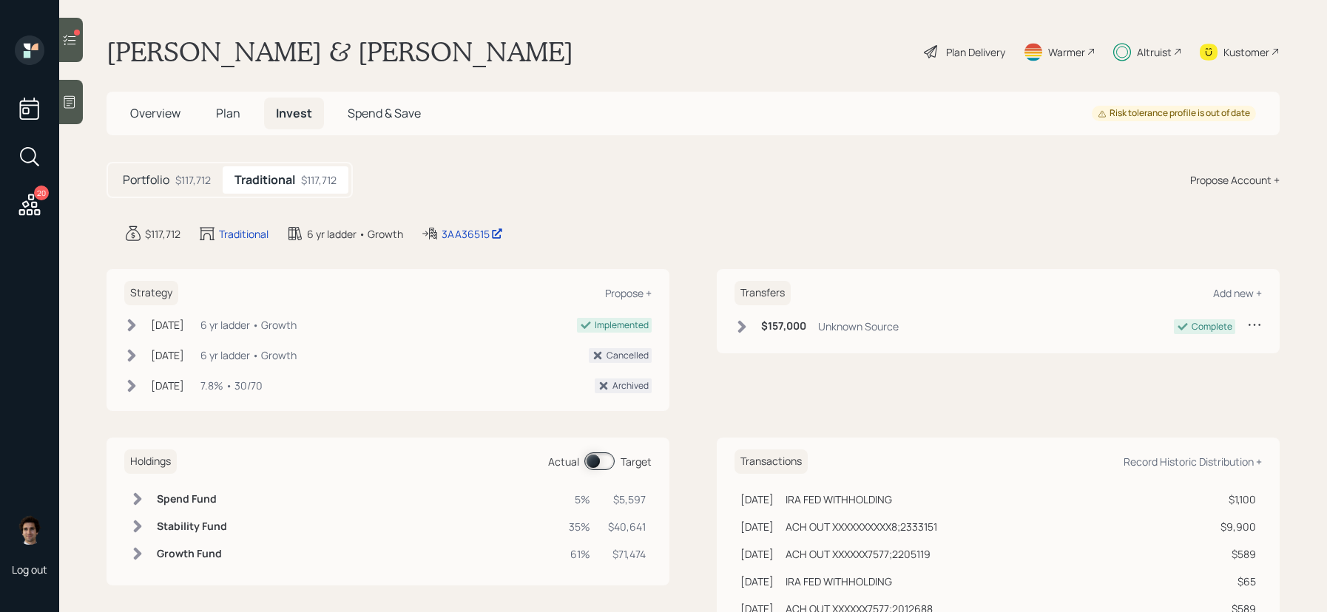
click at [591, 452] on div "Holdings Actual Target" at bounding box center [387, 462] width 527 height 24
click at [591, 459] on span at bounding box center [599, 462] width 30 height 18
click at [340, 484] on div "Holdings Actual Target Spend Fund 6% $6,859 Bond Ladder 39% $45,516 Growth Fund…" at bounding box center [388, 512] width 563 height 148
click at [334, 496] on td at bounding box center [394, 499] width 332 height 27
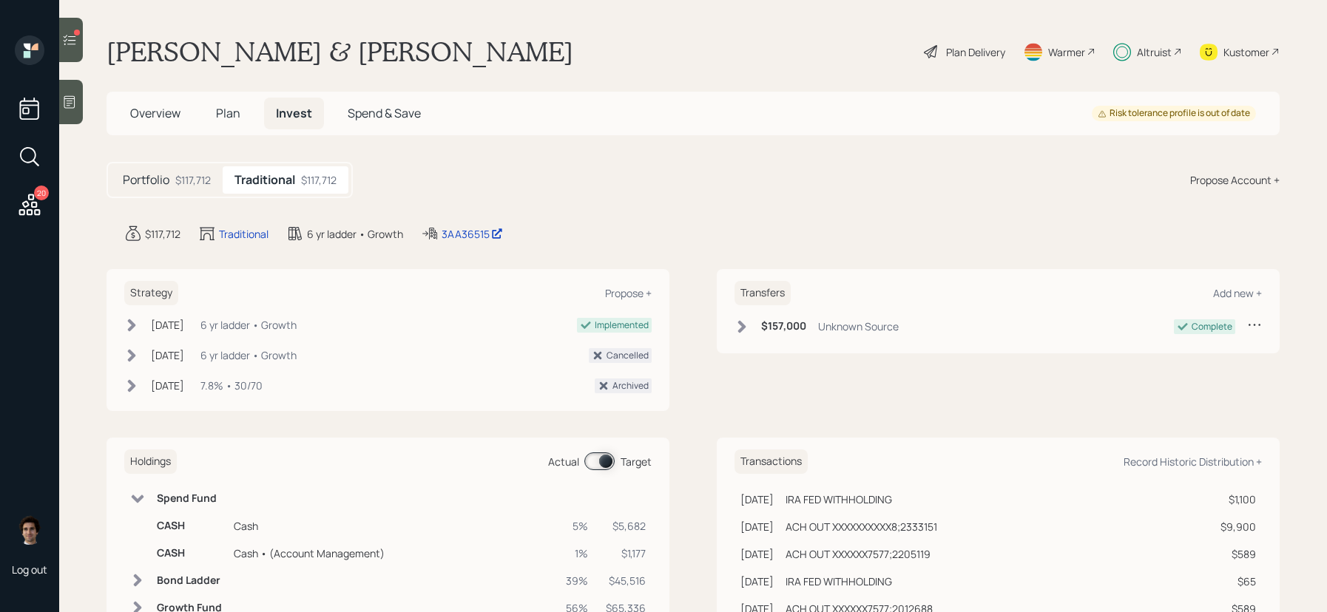
click at [201, 101] on div "Overview Plan Invest Spend & Save" at bounding box center [275, 114] width 314 height 32
click at [239, 115] on span "Plan" at bounding box center [228, 113] width 24 height 16
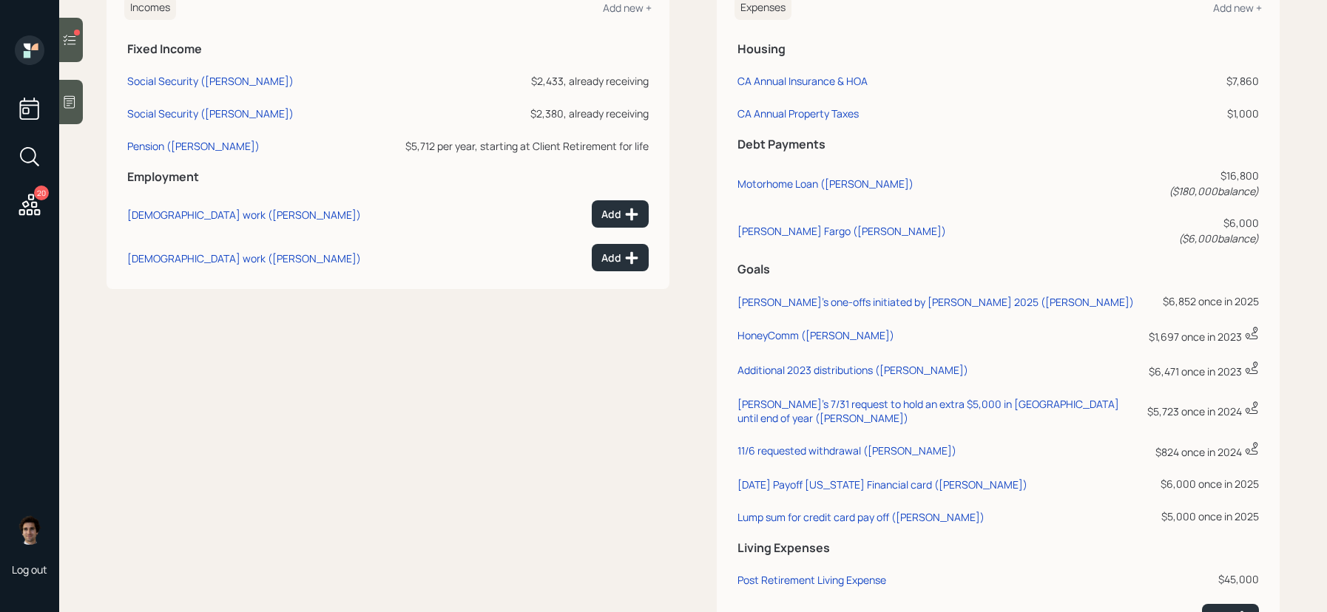
scroll to position [712, 0]
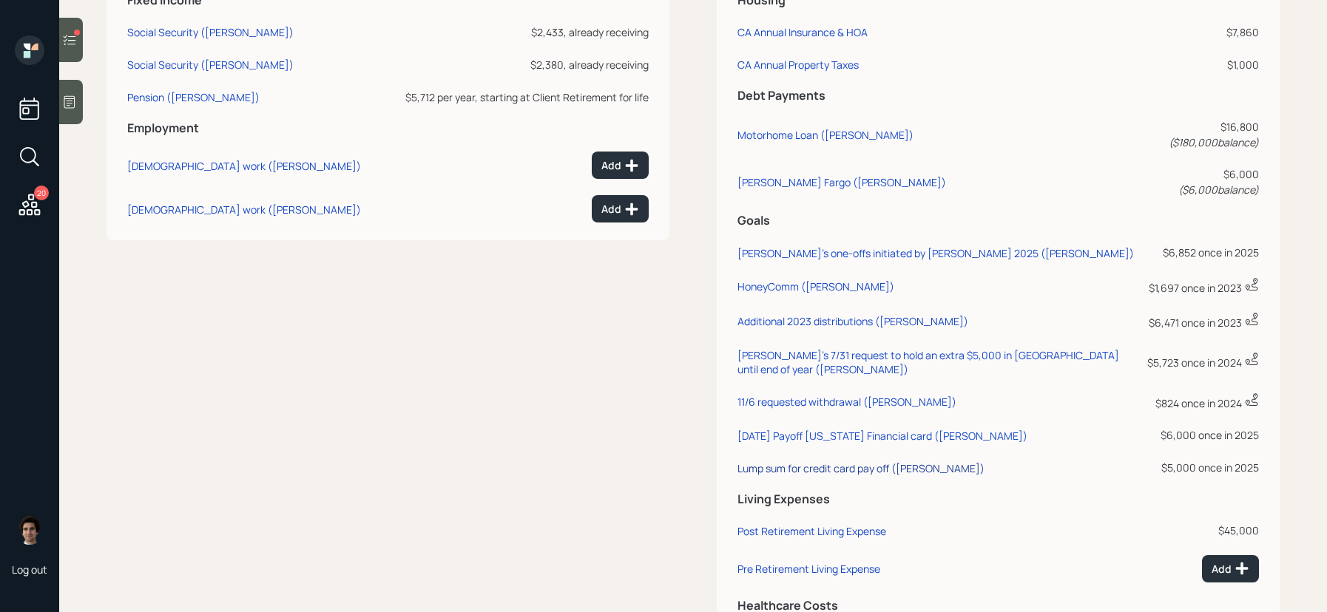
click at [874, 462] on div "Lump sum for credit card pay off ([PERSON_NAME])" at bounding box center [860, 469] width 247 height 14
select select "0"
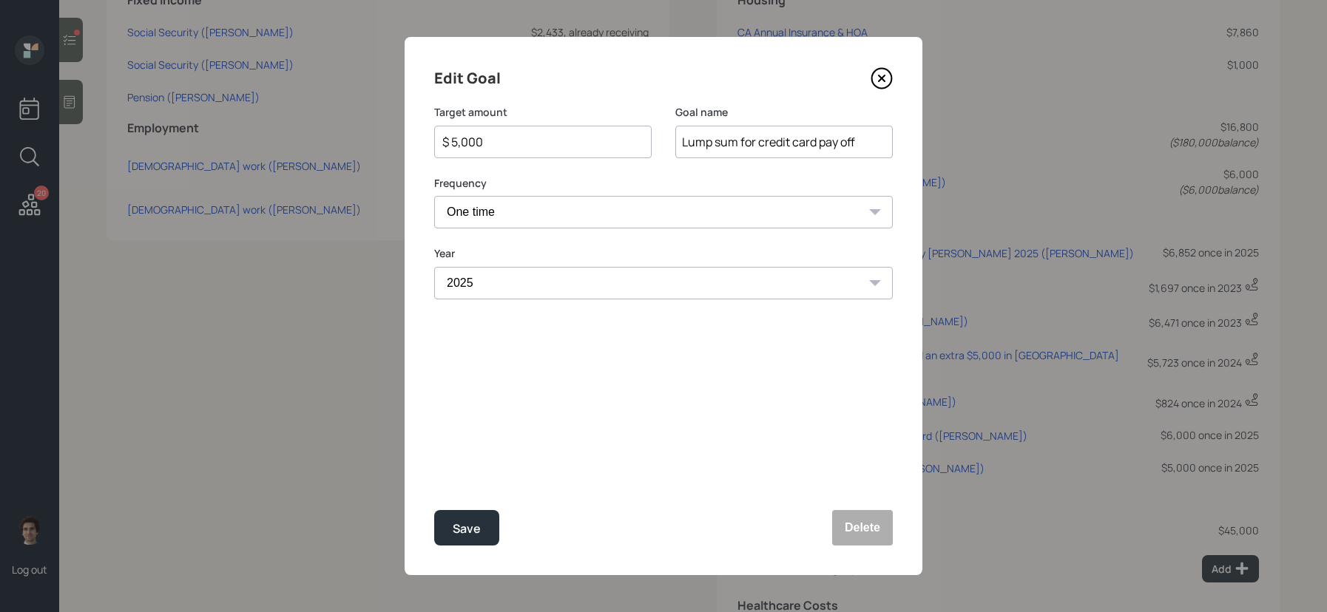
click at [525, 153] on div "$ 5,000" at bounding box center [542, 142] width 217 height 33
click at [525, 152] on div "$ 5,000" at bounding box center [542, 142] width 217 height 33
drag, startPoint x: 523, startPoint y: 140, endPoint x: 314, endPoint y: 105, distance: 212.2
click at [314, 105] on div "Edit Goal Target amount $ 5,000 Goal name Lump sum for credit card pay off Freq…" at bounding box center [663, 306] width 1327 height 612
click at [434, 510] on button "Save" at bounding box center [466, 528] width 65 height 36
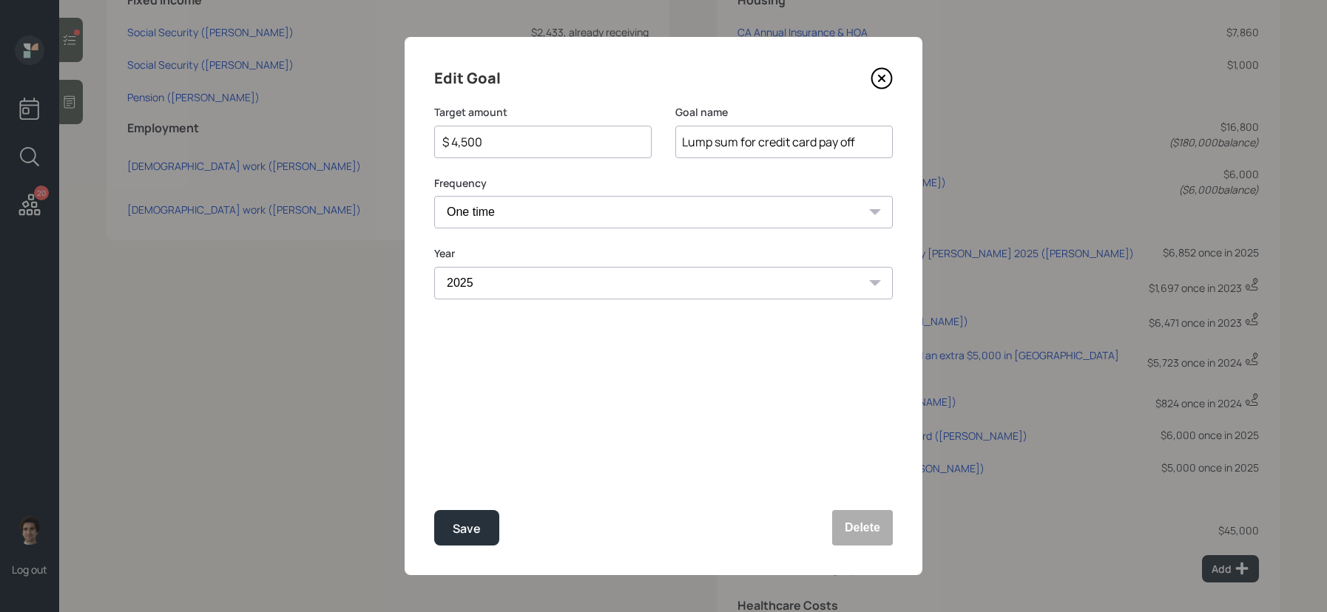
type input "$ 5,000"
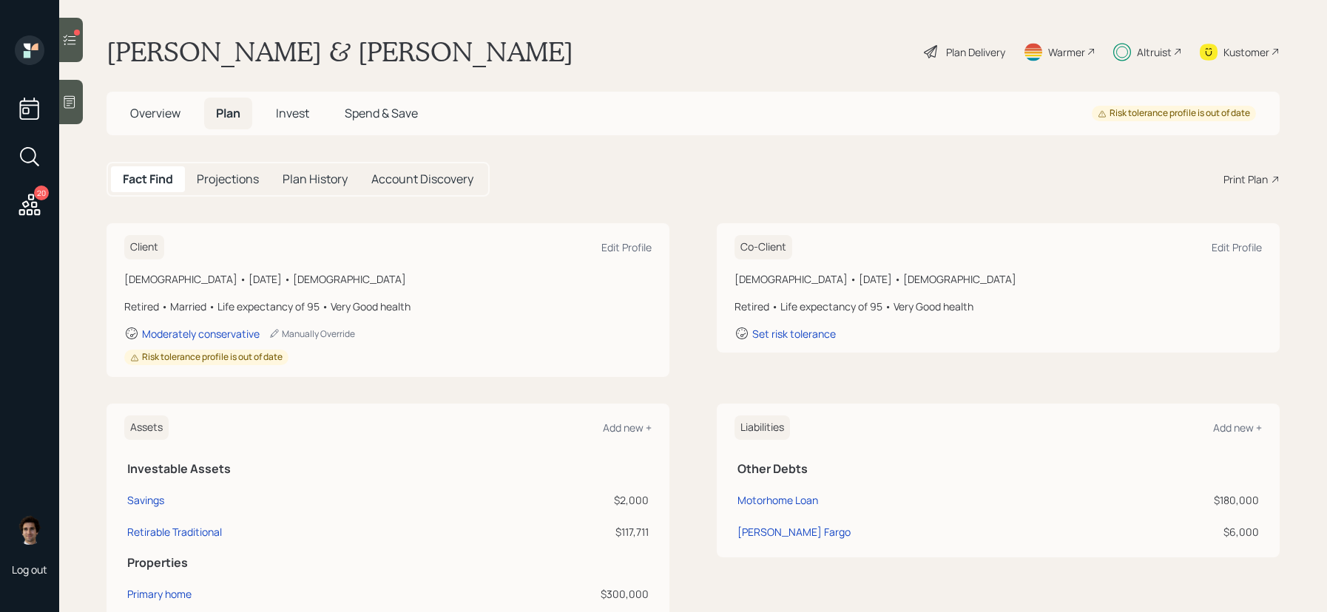
click at [292, 129] on div "Overview Plan Invest Spend & Save Risk tolerance profile is out of date" at bounding box center [693, 114] width 1173 height 44
click at [291, 121] on h5 "Invest" at bounding box center [292, 114] width 57 height 32
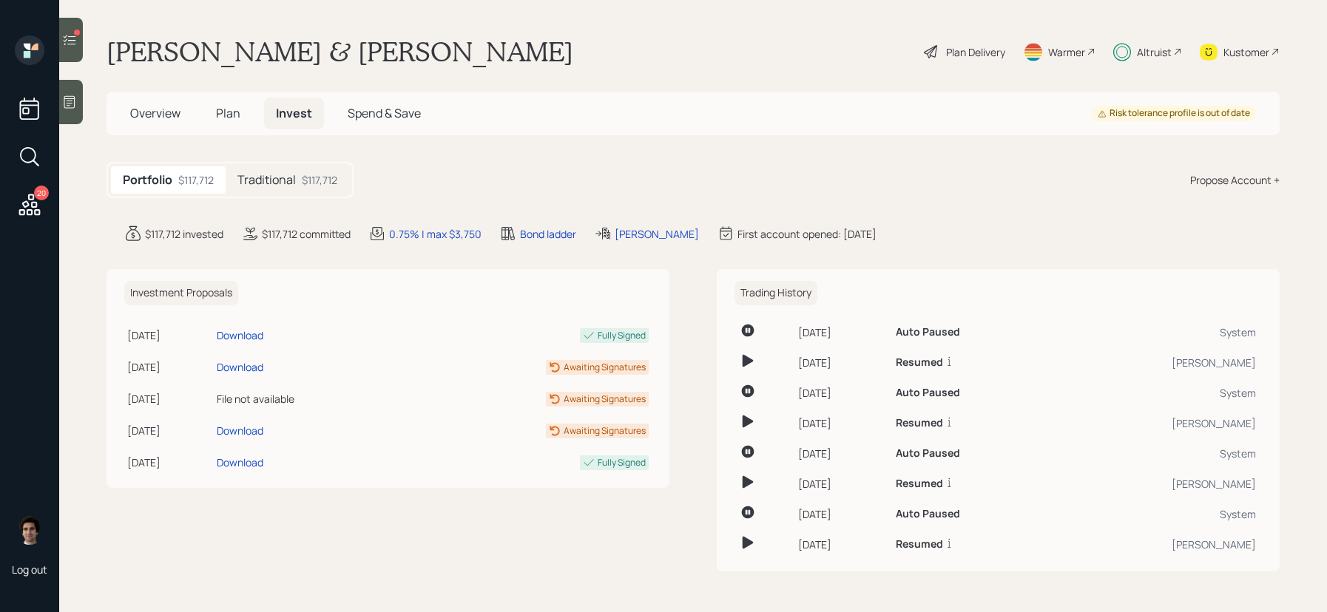
click at [288, 173] on h5 "Traditional" at bounding box center [266, 180] width 58 height 14
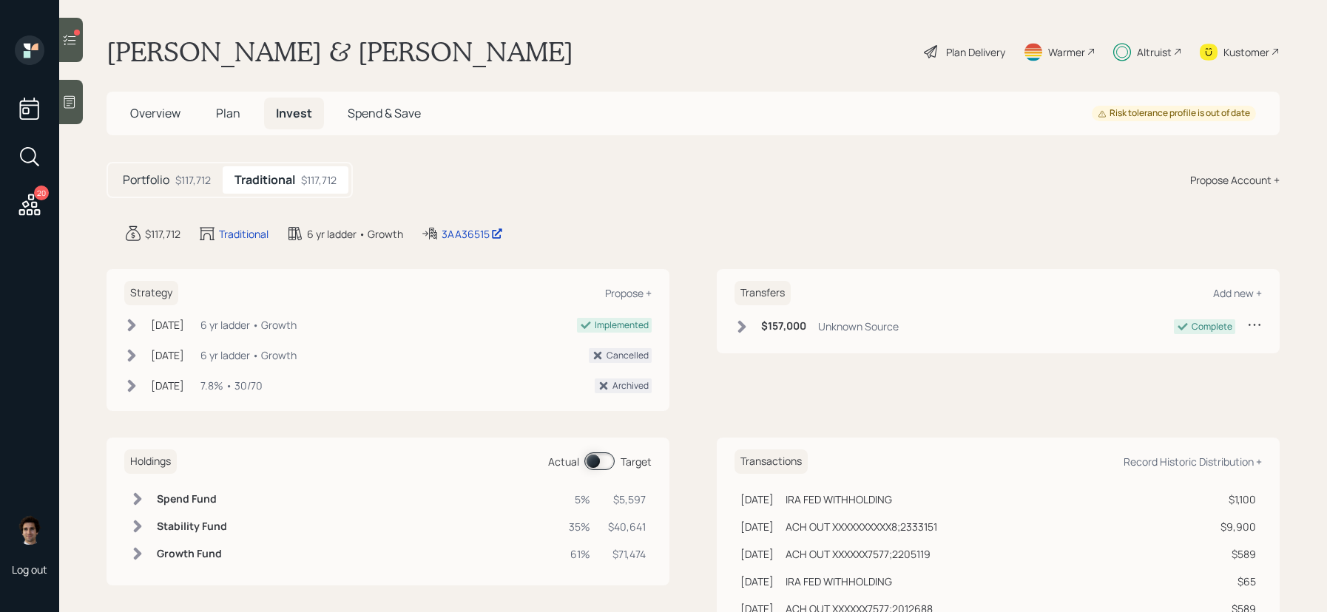
click at [591, 456] on span at bounding box center [599, 462] width 30 height 18
click at [377, 504] on td at bounding box center [393, 499] width 331 height 27
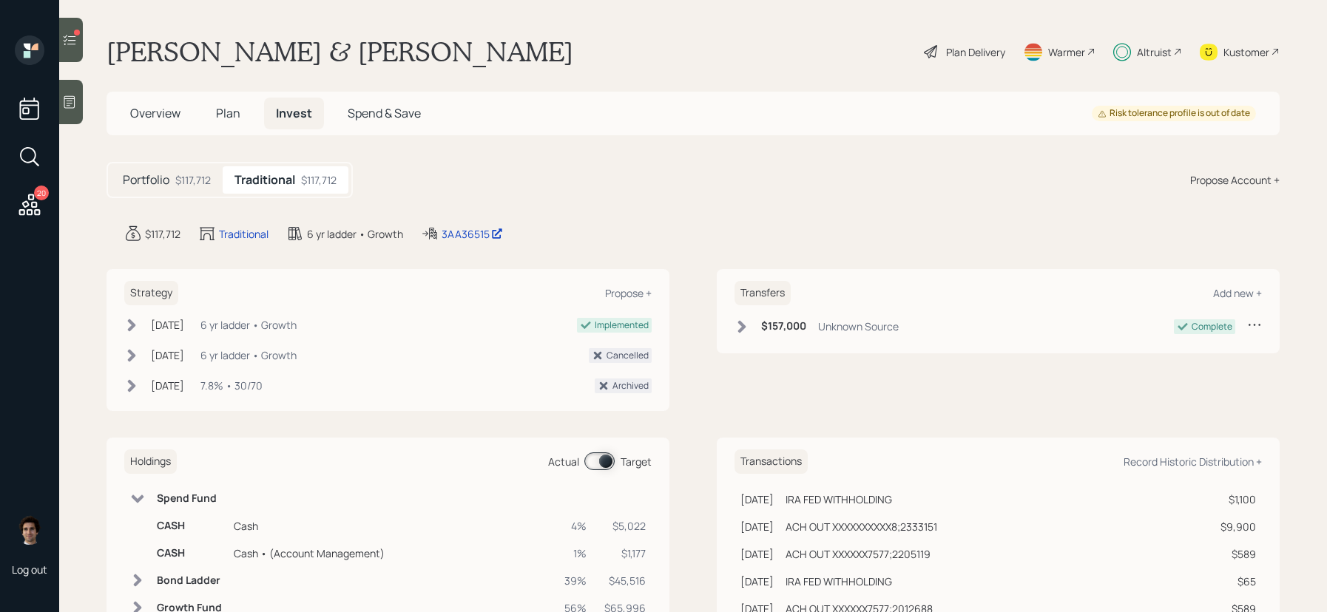
click at [226, 115] on span "Plan" at bounding box center [228, 113] width 24 height 16
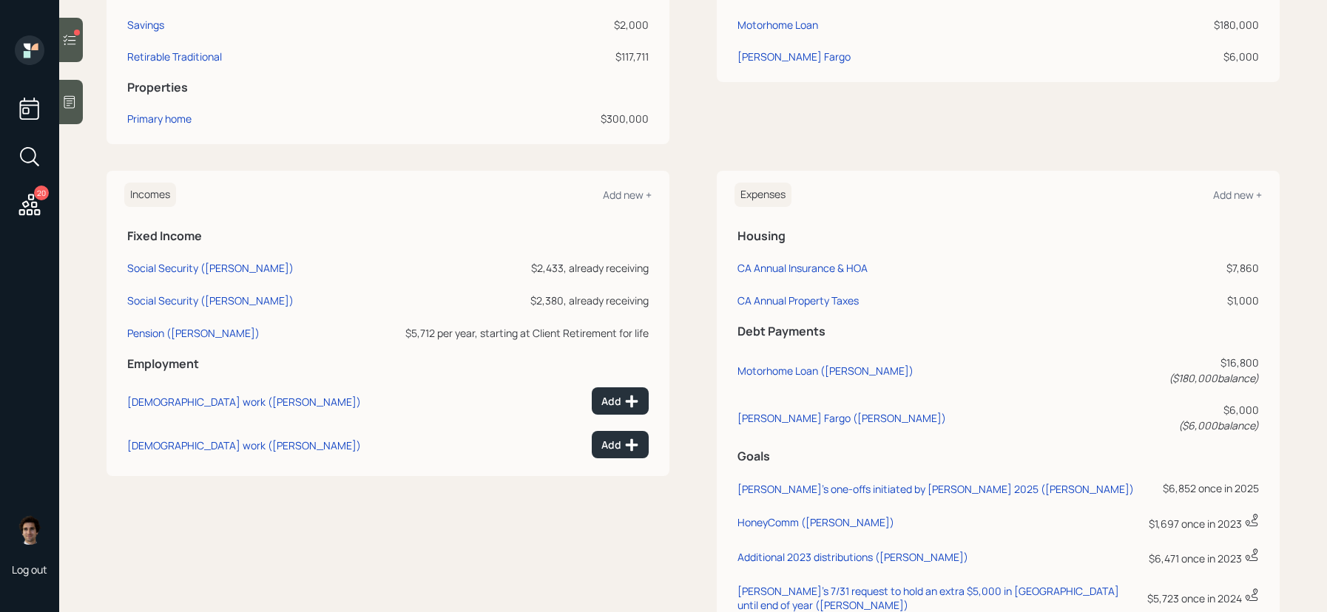
scroll to position [812, 0]
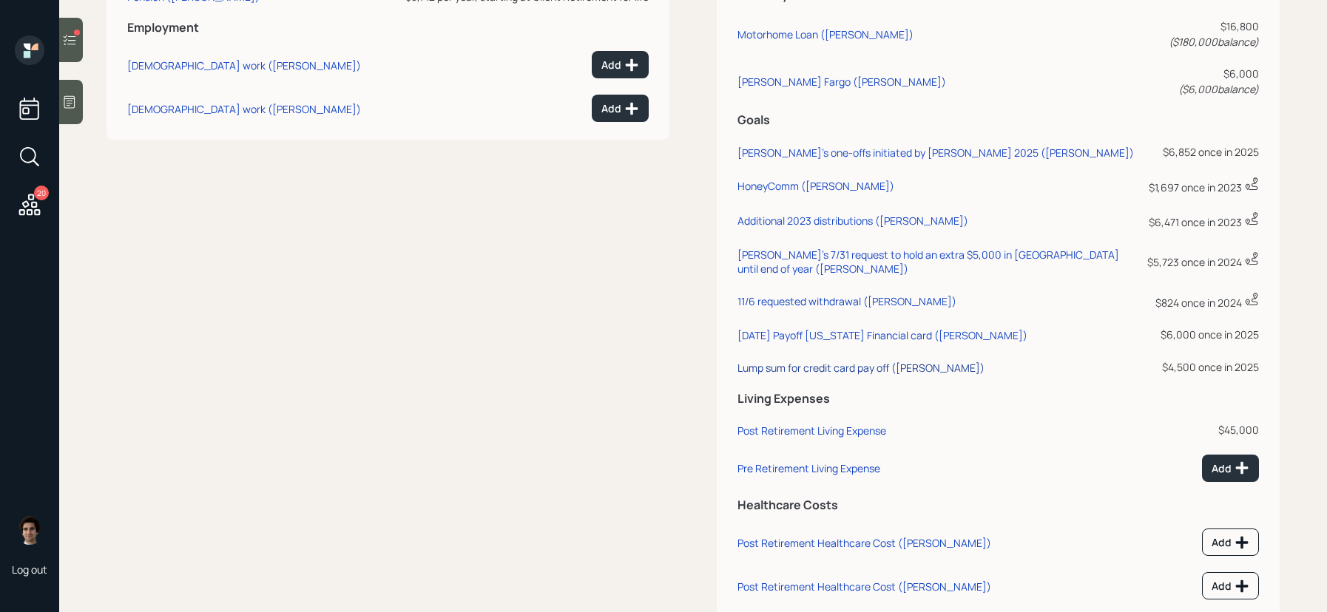
click at [831, 361] on div "Lump sum for credit card pay off ([PERSON_NAME])" at bounding box center [860, 368] width 247 height 14
select select "0"
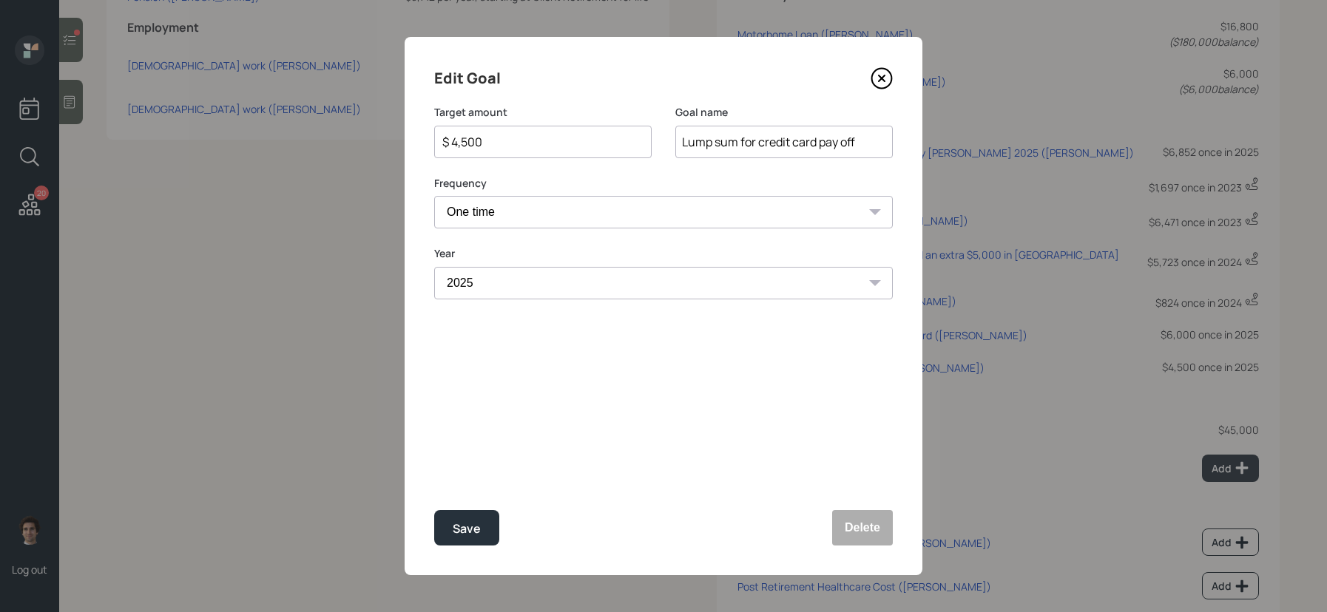
drag, startPoint x: 512, startPoint y: 135, endPoint x: 368, endPoint y: 133, distance: 144.2
click at [368, 133] on div "Edit Goal Target amount $ 4,500 Goal name Lump sum for credit card pay off Freq…" at bounding box center [663, 306] width 1327 height 612
click at [434, 510] on button "Save" at bounding box center [466, 528] width 65 height 36
type input "$ 4,500"
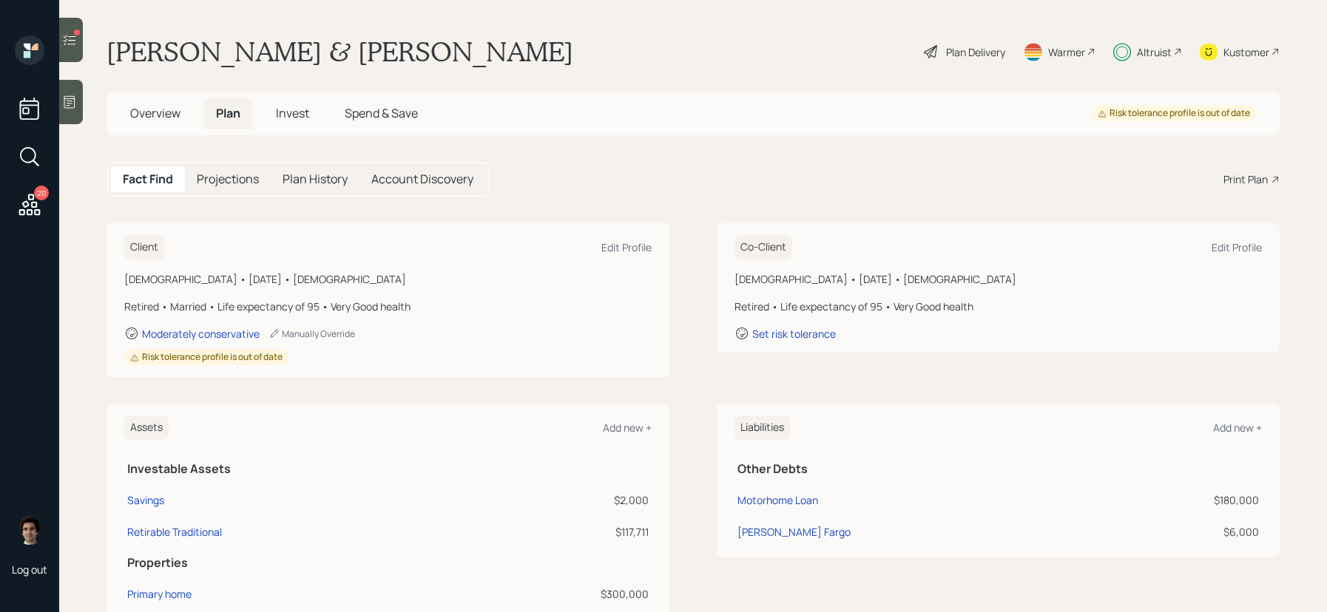
click at [298, 112] on span "Invest" at bounding box center [292, 113] width 33 height 16
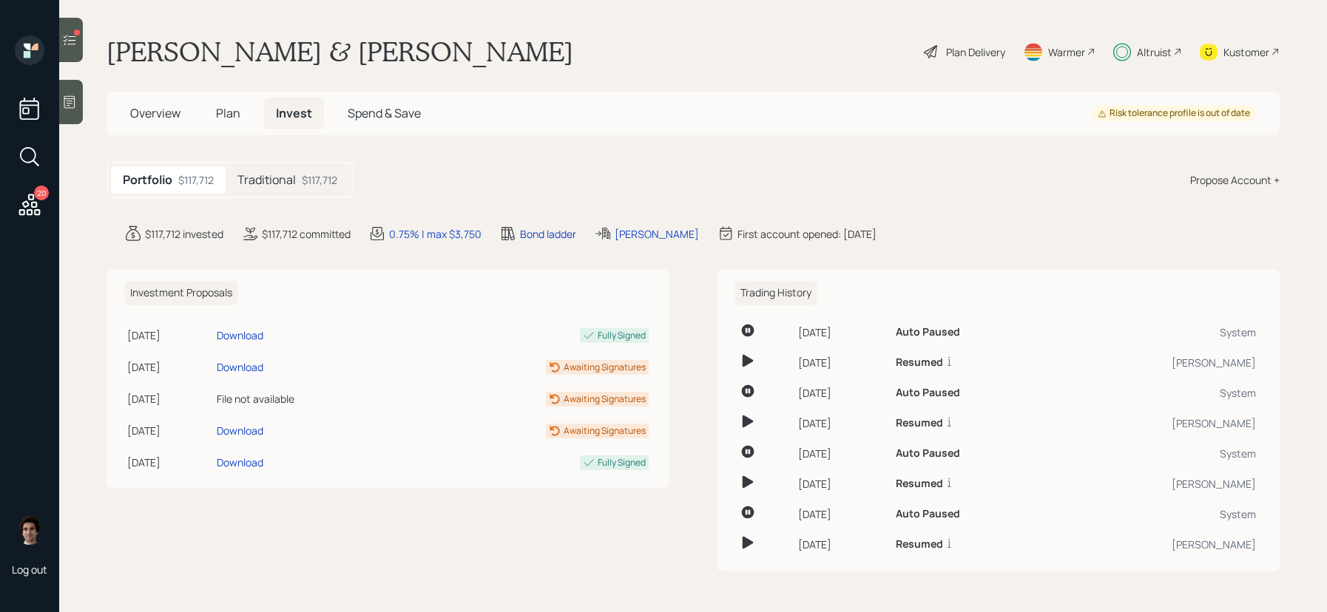
click at [317, 183] on div "$117,712" at bounding box center [320, 180] width 36 height 16
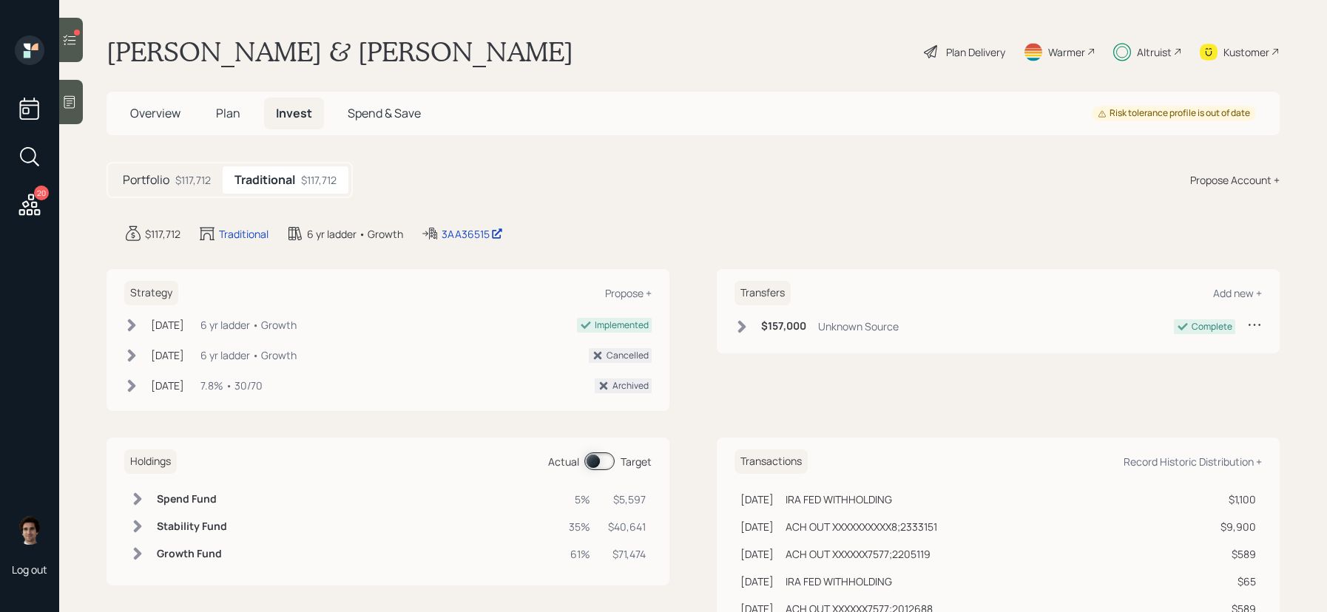
click at [592, 461] on span at bounding box center [599, 462] width 30 height 18
click at [438, 501] on td at bounding box center [394, 499] width 332 height 27
click at [76, 47] on icon at bounding box center [69, 40] width 15 height 15
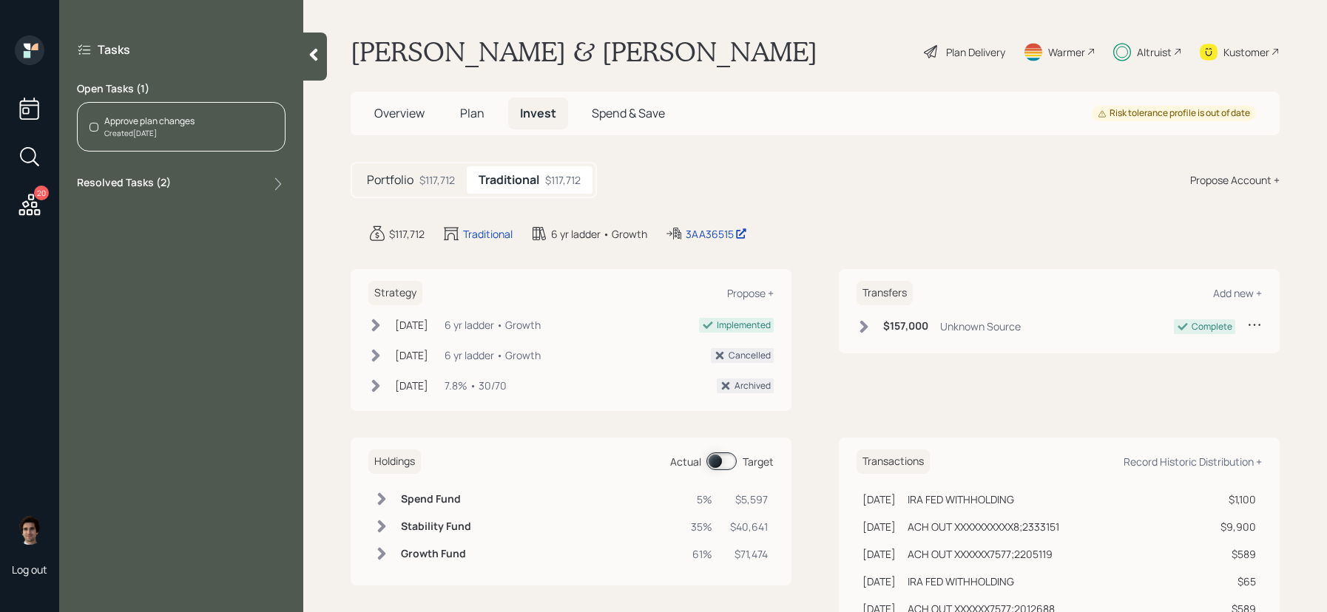
click at [157, 133] on div "Created Today" at bounding box center [149, 133] width 90 height 11
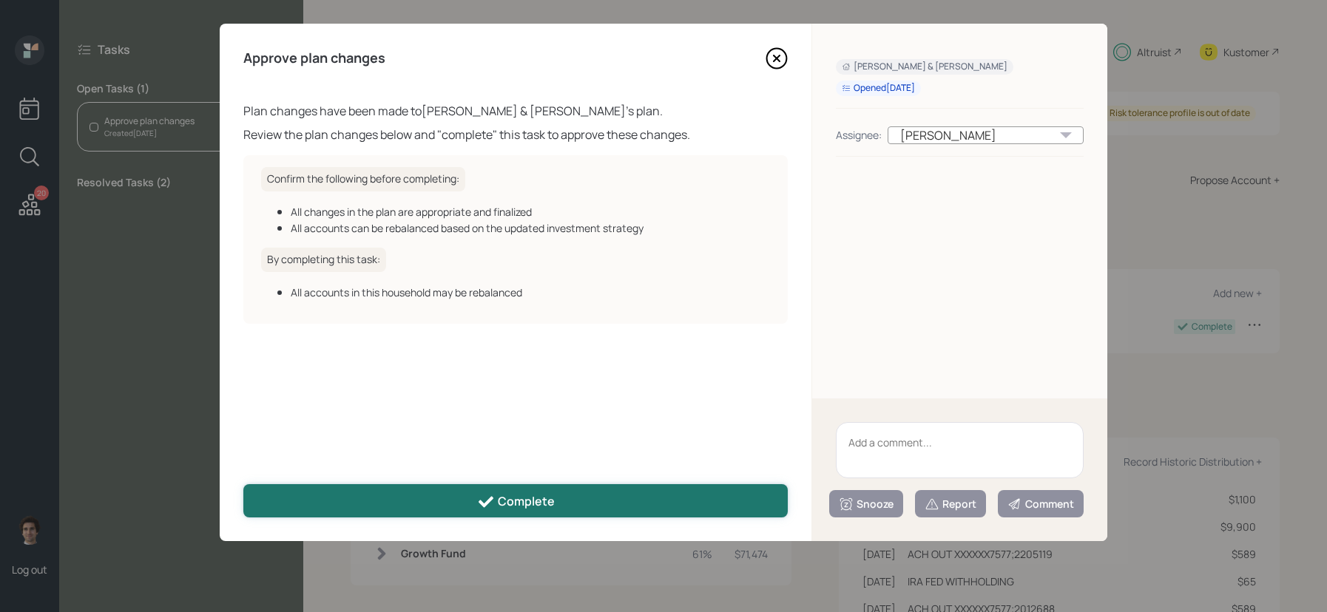
click at [491, 488] on button "Complete" at bounding box center [515, 500] width 544 height 33
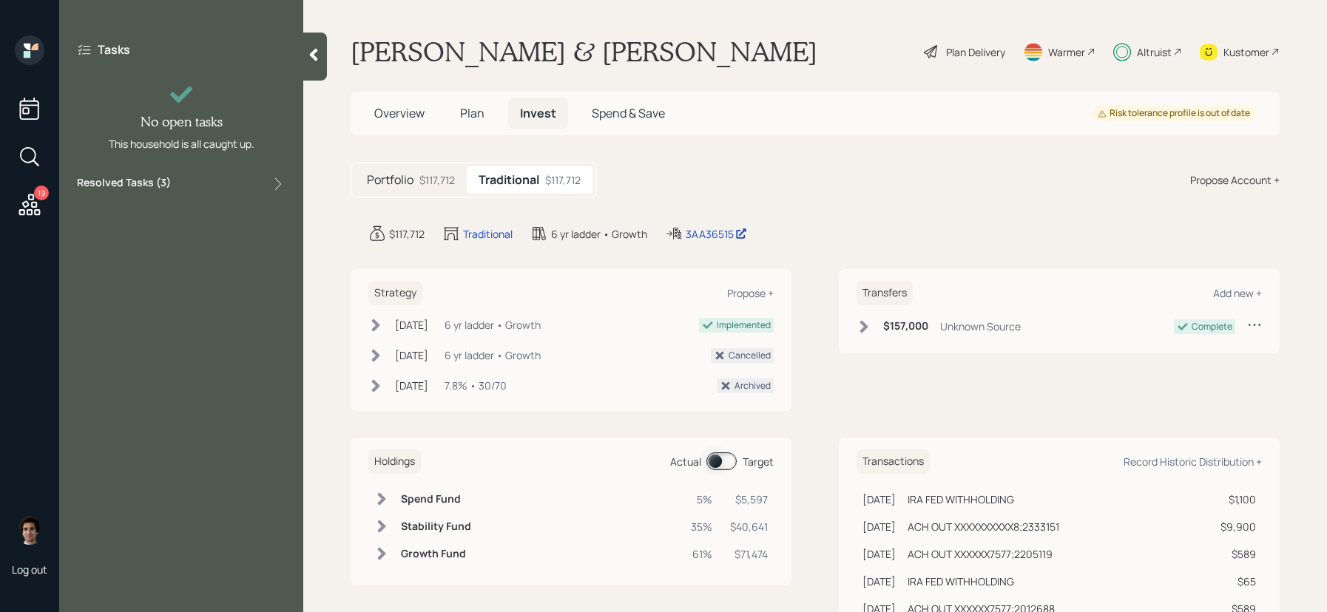
click at [308, 50] on icon at bounding box center [313, 54] width 15 height 15
